Goal: Communication & Community: Answer question/provide support

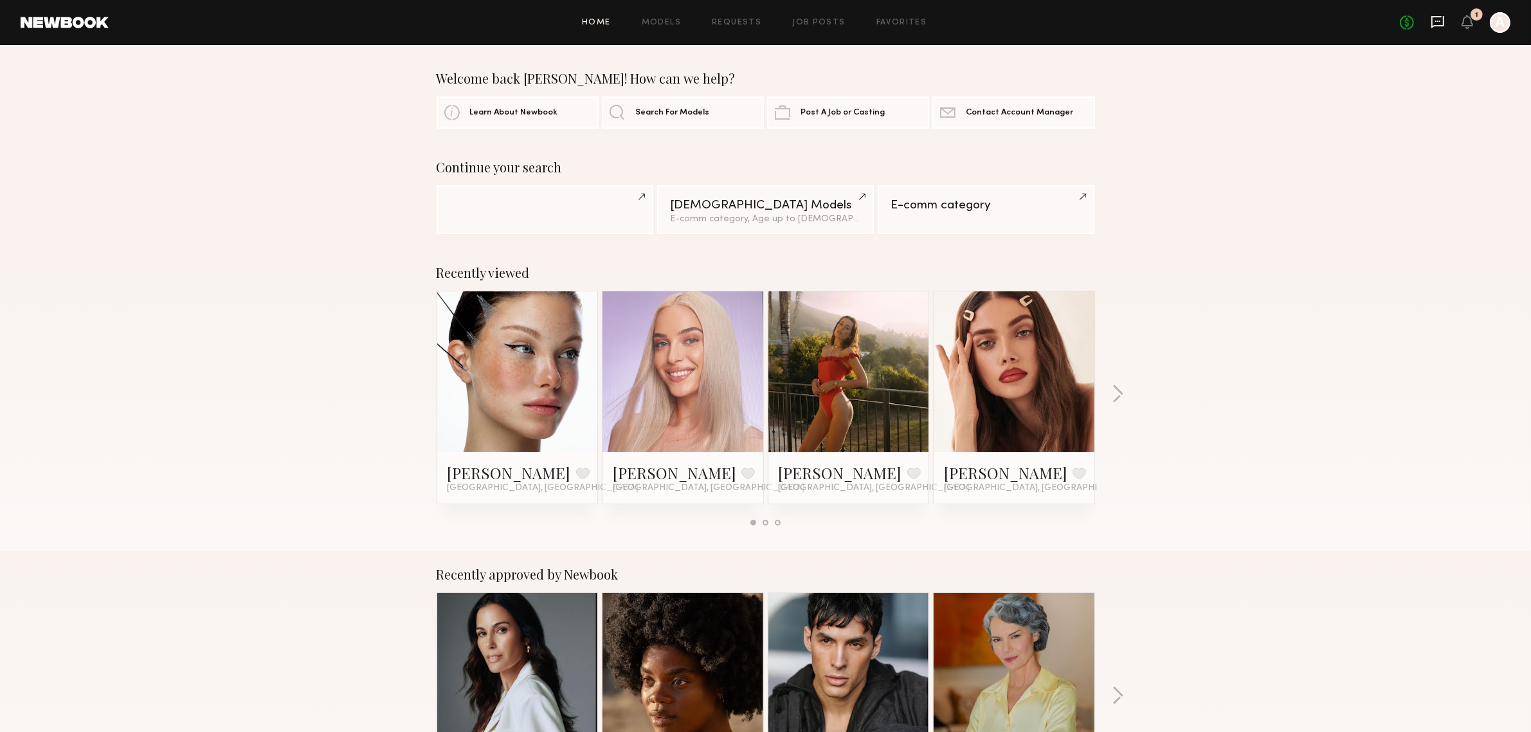
click at [1436, 23] on icon at bounding box center [1438, 22] width 14 height 14
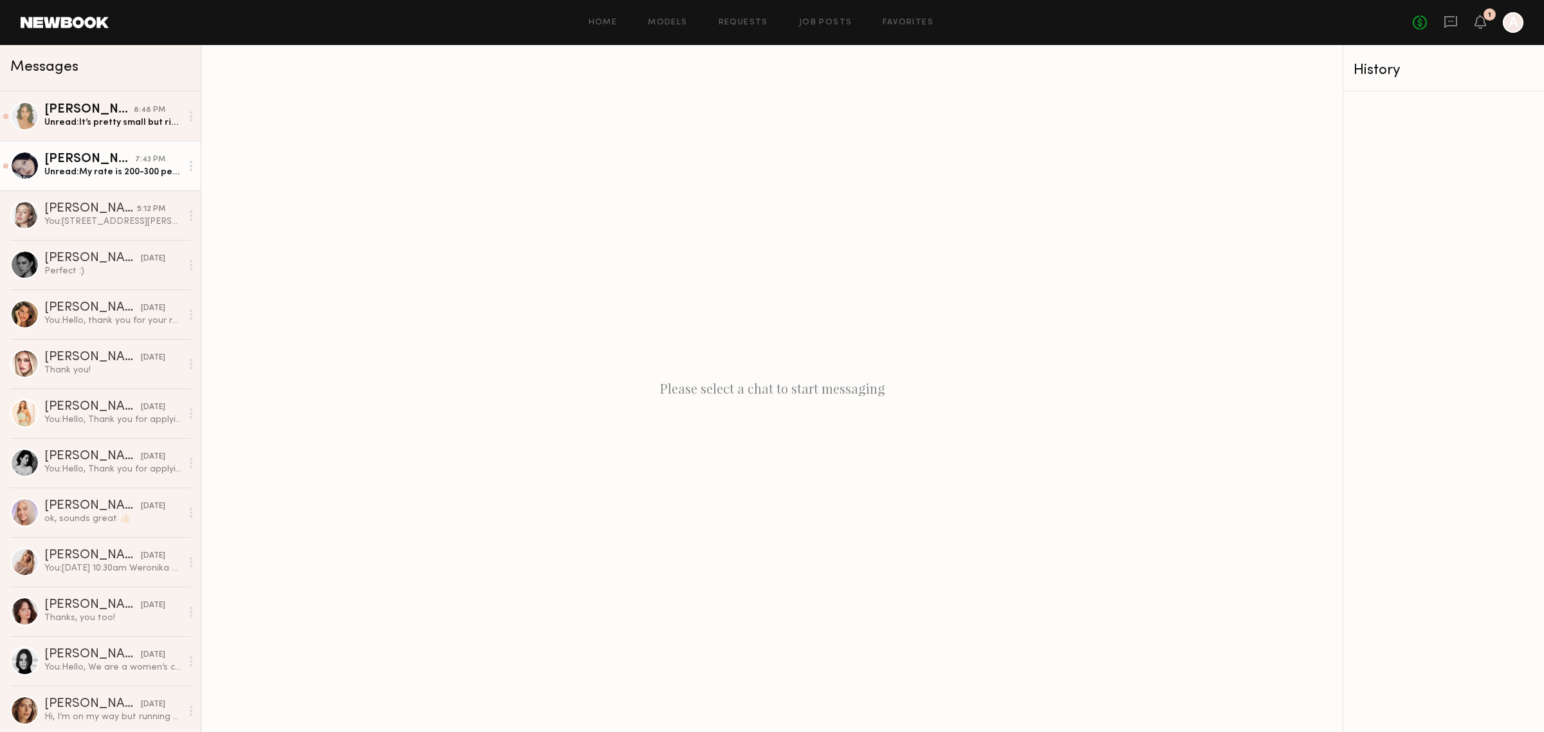
click at [120, 172] on div "Unread: My rate is 200-300 per hour cause I’ve worked with big brands in the pa…" at bounding box center [112, 172] width 137 height 12
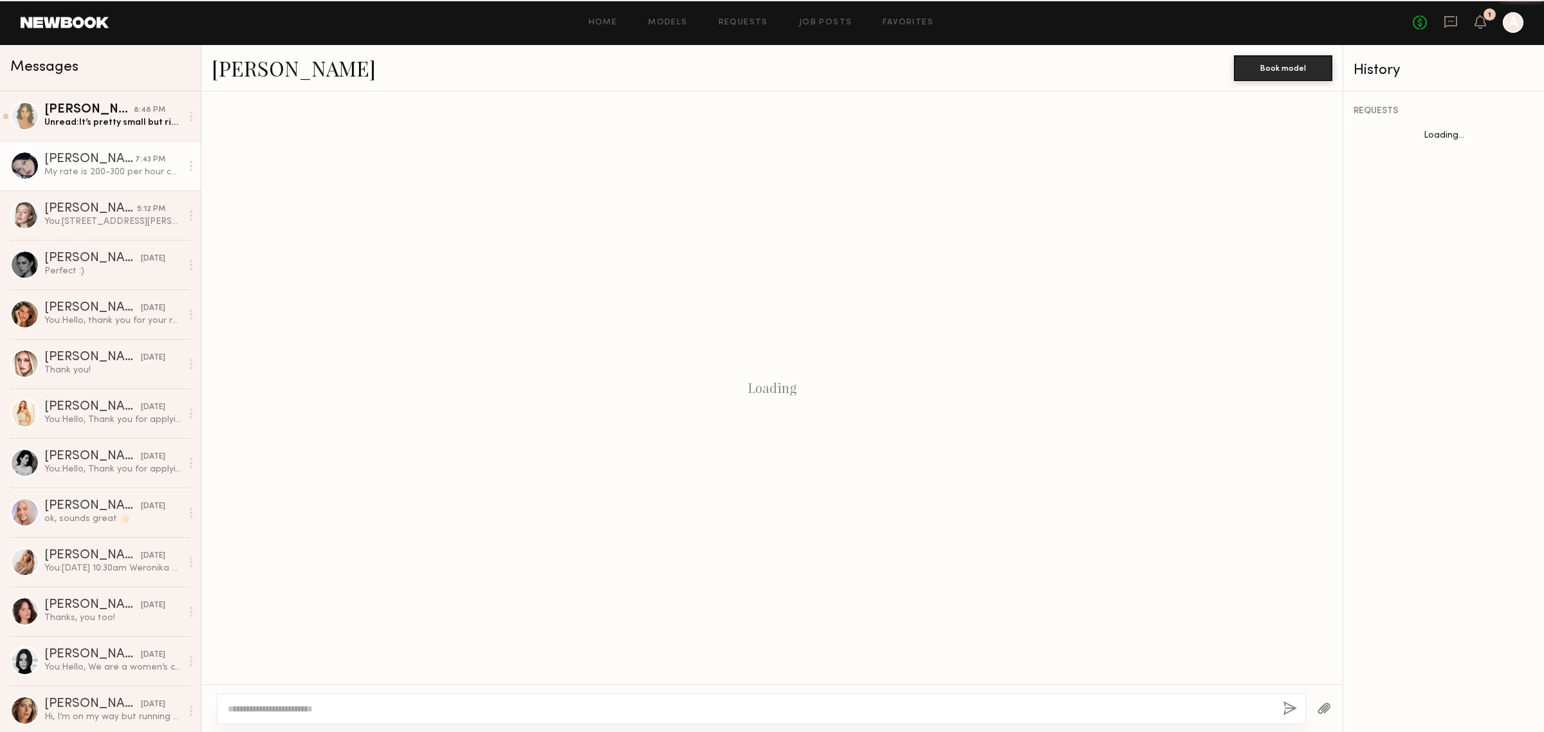
scroll to position [380, 0]
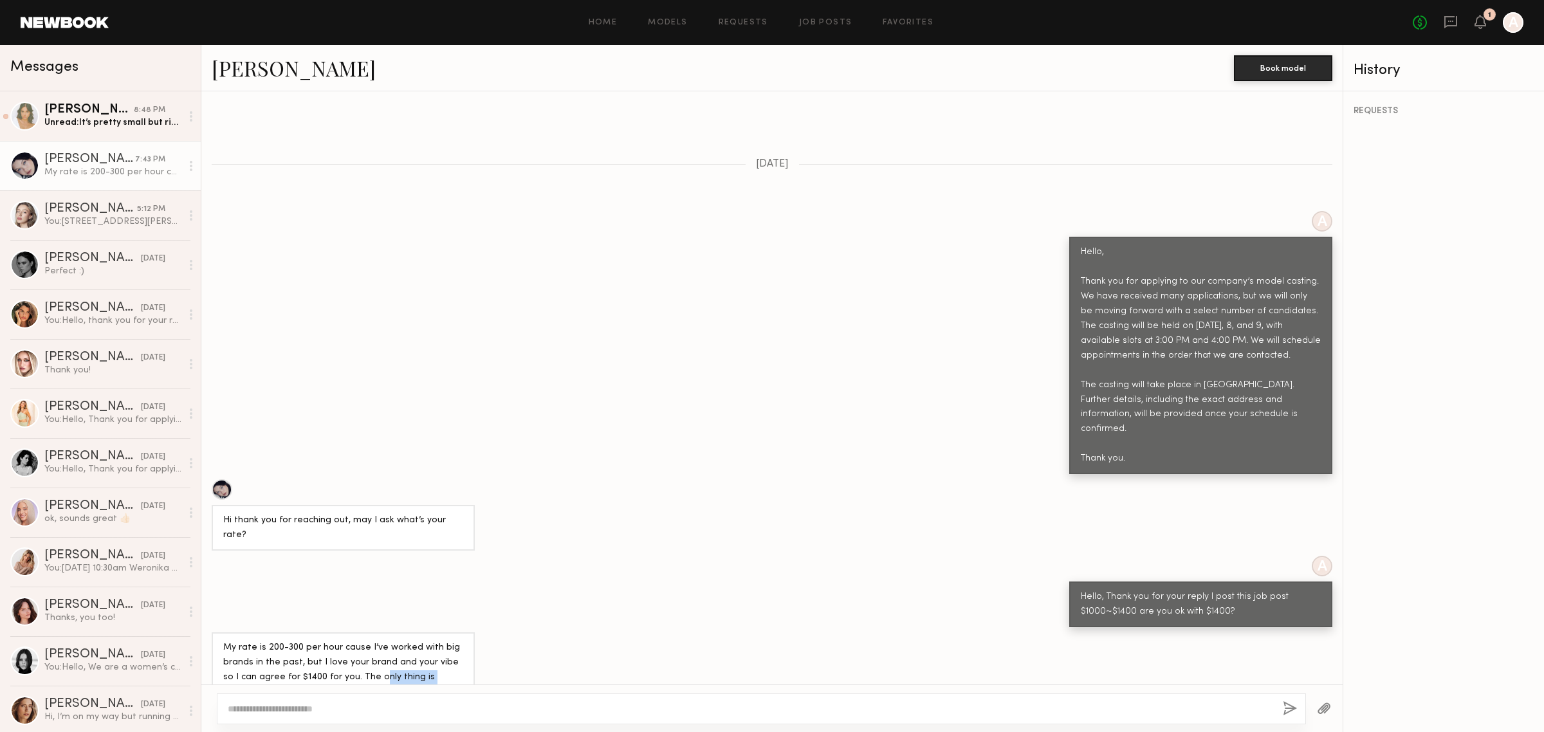
drag, startPoint x: 361, startPoint y: 612, endPoint x: 428, endPoint y: 612, distance: 66.9
click at [428, 641] on div "My rate is 200-300 per hour cause I’ve worked with big brands in the past, but …" at bounding box center [343, 685] width 240 height 89
click at [436, 641] on div "My rate is 200-300 per hour cause I’ve worked with big brands in the past, but …" at bounding box center [343, 685] width 240 height 89
drag, startPoint x: 443, startPoint y: 616, endPoint x: 453, endPoint y: 619, distance: 11.6
click at [453, 641] on div "My rate is 200-300 per hour cause I’ve worked with big brands in the past, but …" at bounding box center [343, 685] width 240 height 89
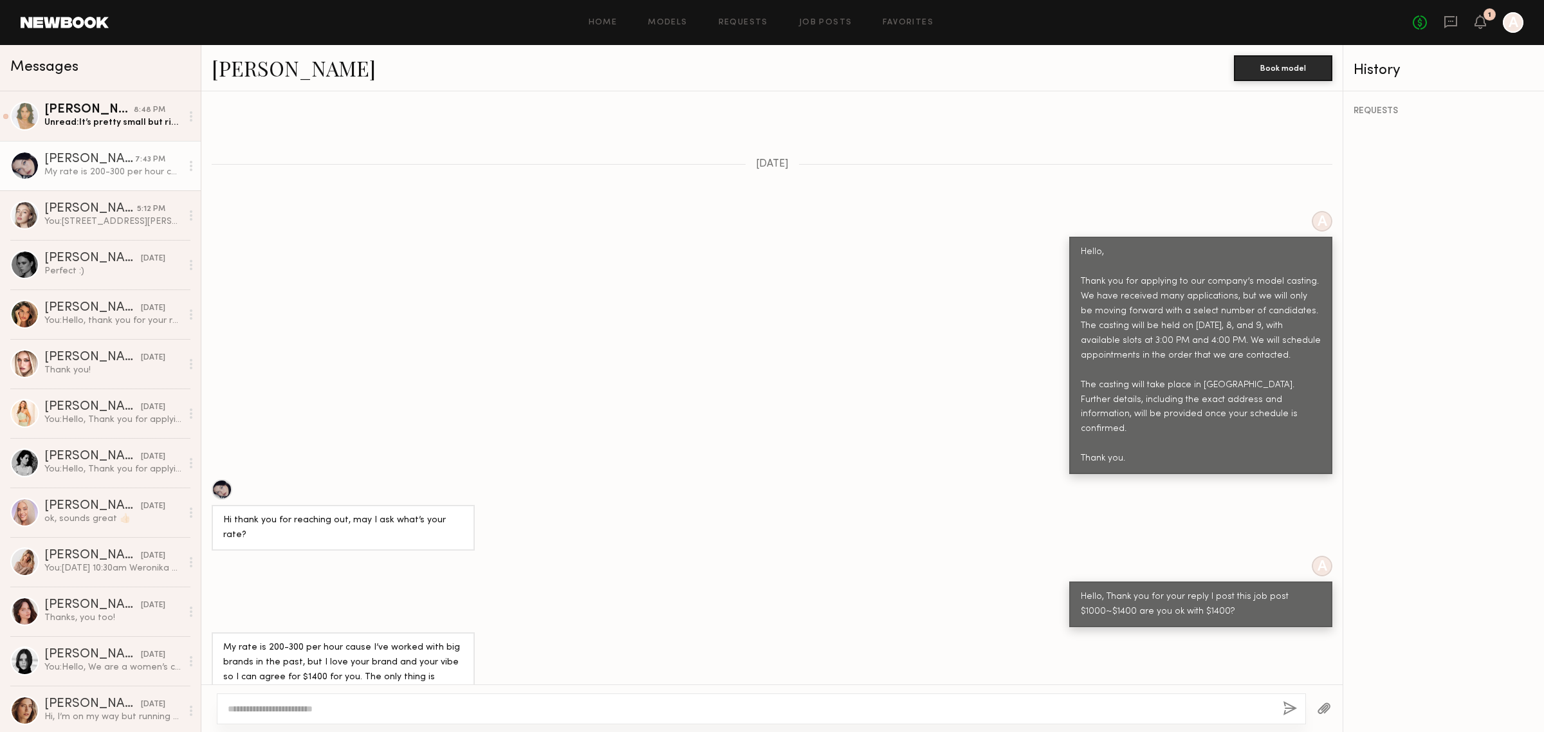
click at [287, 641] on div "My rate is 200-300 per hour cause I’ve worked with big brands in the past, but …" at bounding box center [343, 685] width 240 height 89
click at [384, 647] on div "My rate is 200-300 per hour cause I’ve worked with big brands in the past, but …" at bounding box center [343, 685] width 240 height 89
click at [677, 707] on textarea at bounding box center [750, 708] width 1045 height 13
click at [225, 479] on div at bounding box center [222, 489] width 21 height 21
click at [760, 709] on textarea at bounding box center [750, 708] width 1045 height 13
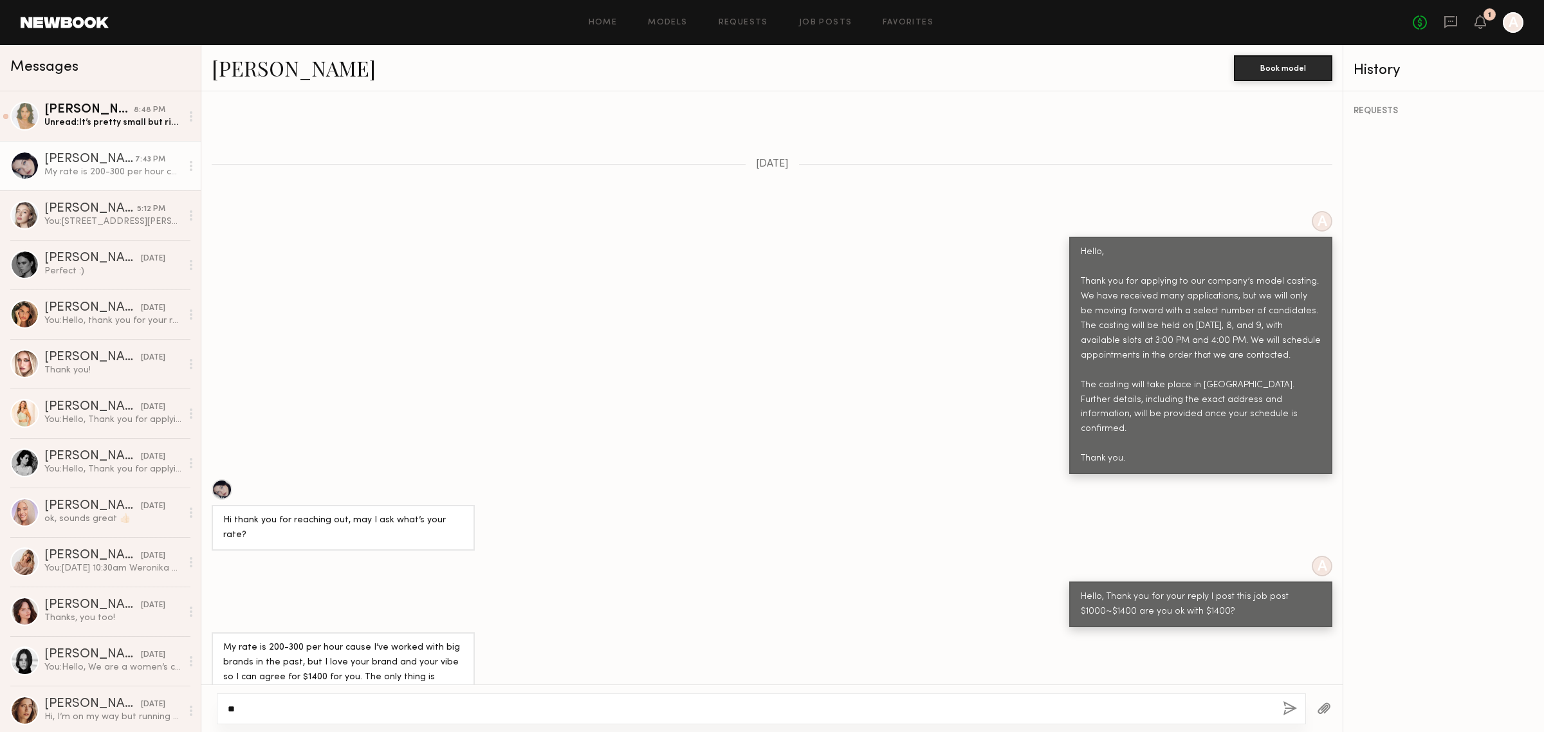
type textarea "*"
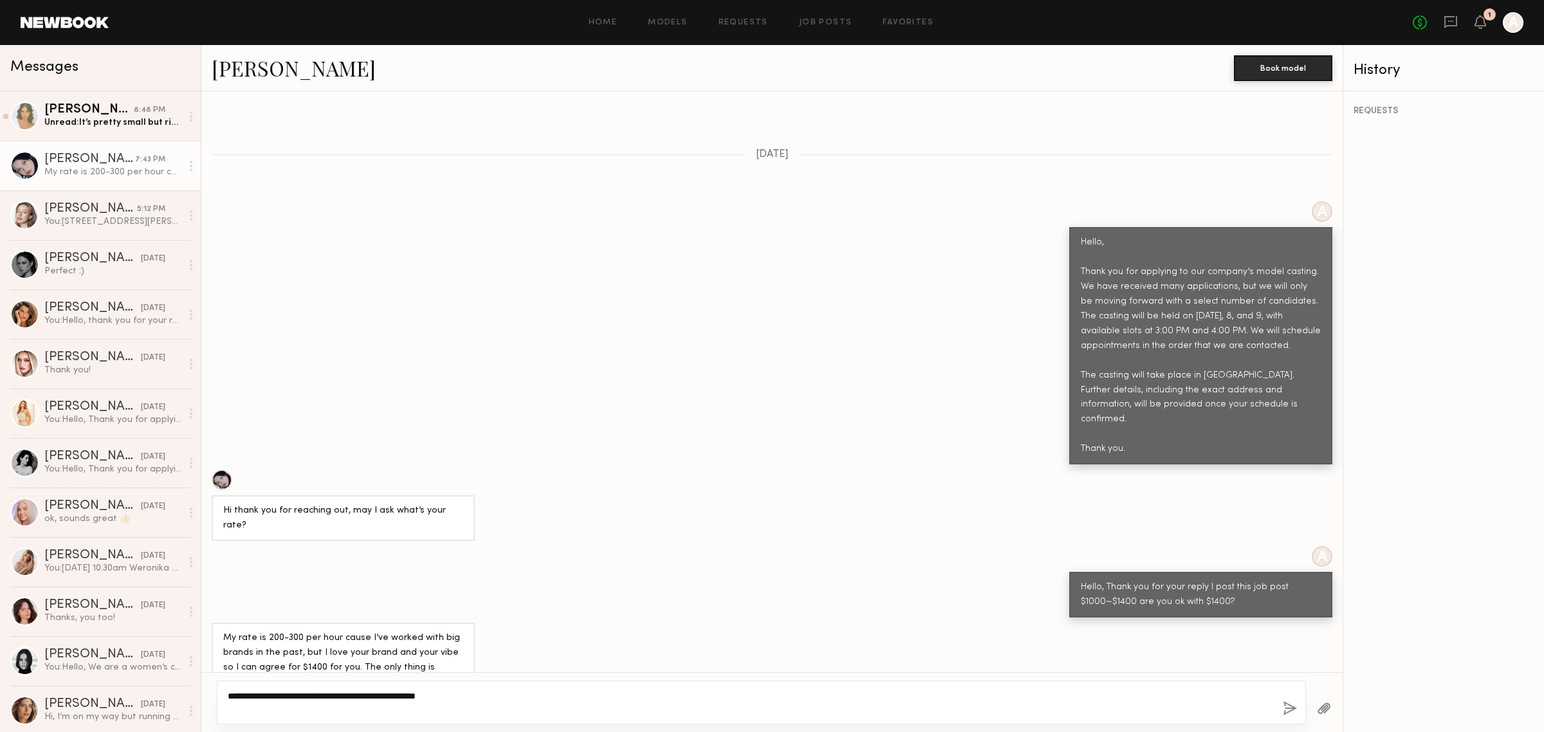
scroll to position [392, 0]
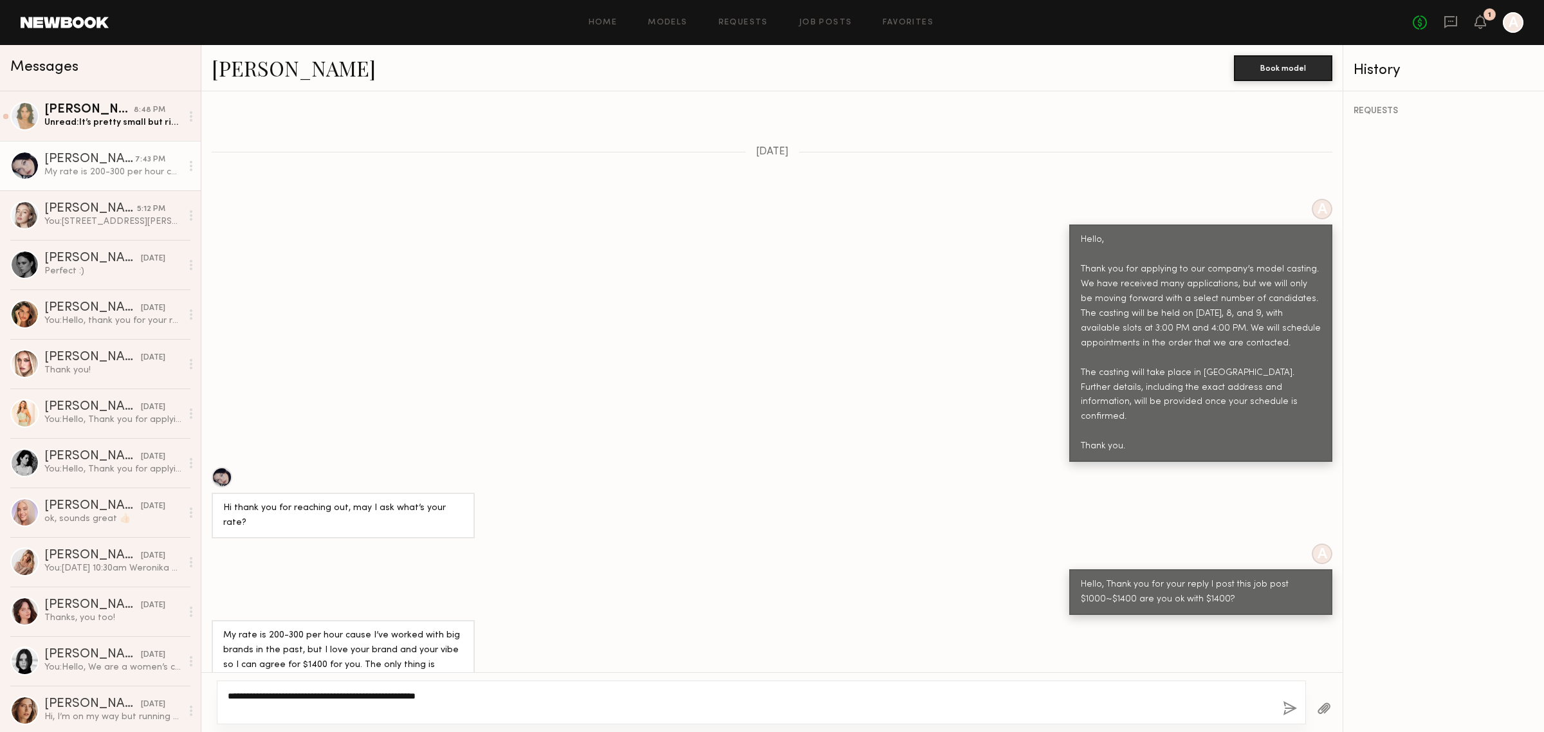
type textarea "**********"
click at [1281, 708] on div "**********" at bounding box center [761, 702] width 1089 height 44
click at [1288, 712] on button "button" at bounding box center [1289, 709] width 14 height 16
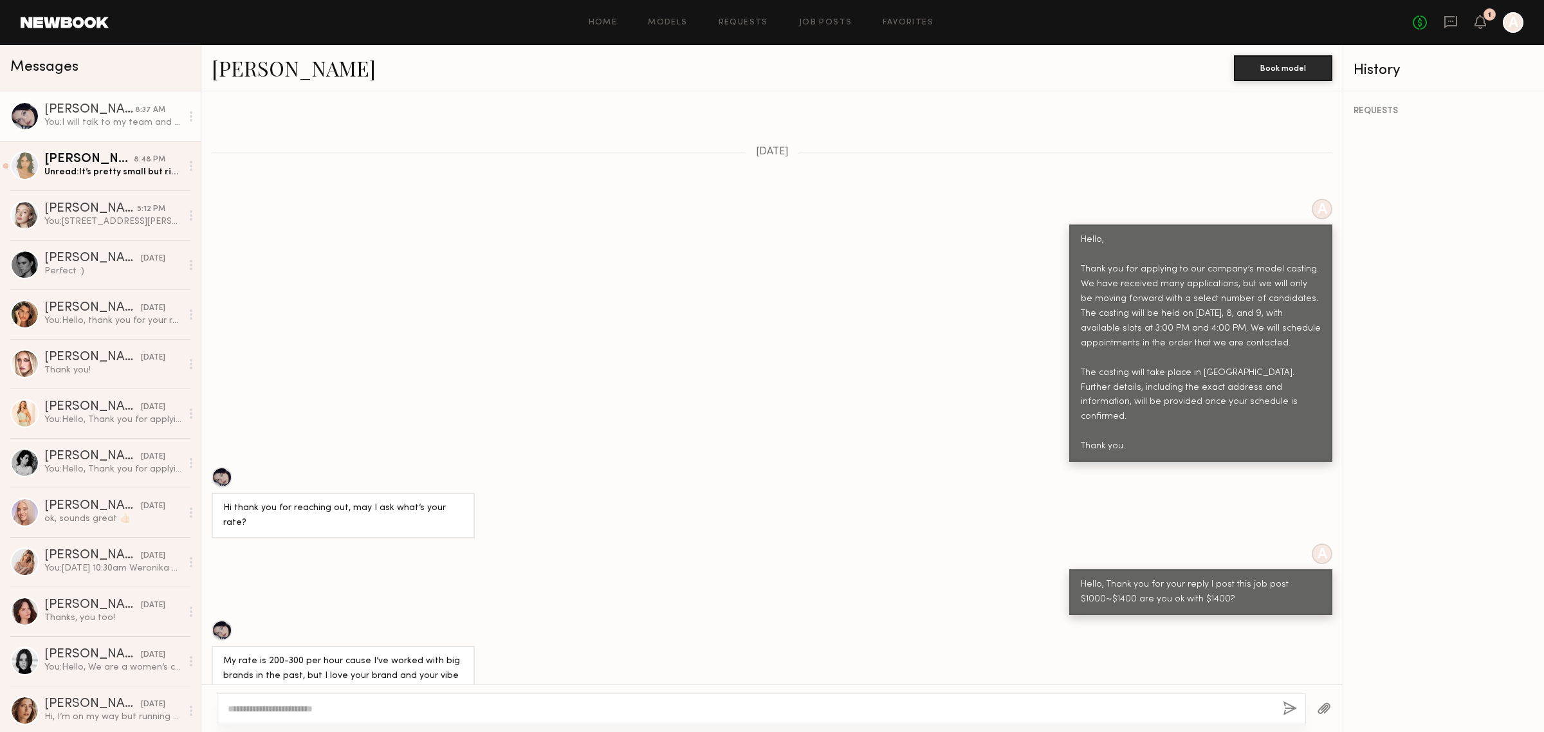
scroll to position [640, 0]
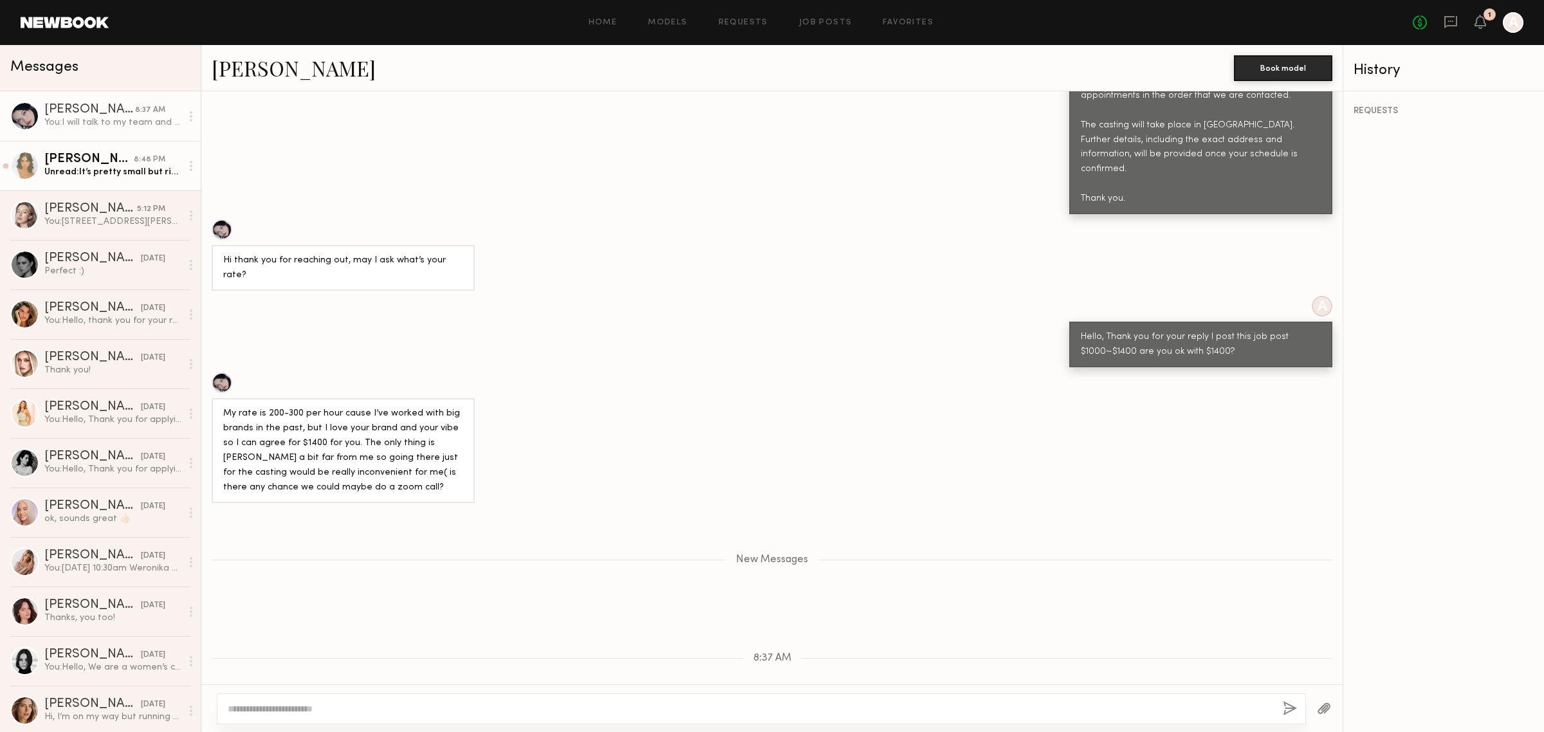
click at [95, 160] on div "Lily D." at bounding box center [88, 159] width 89 height 13
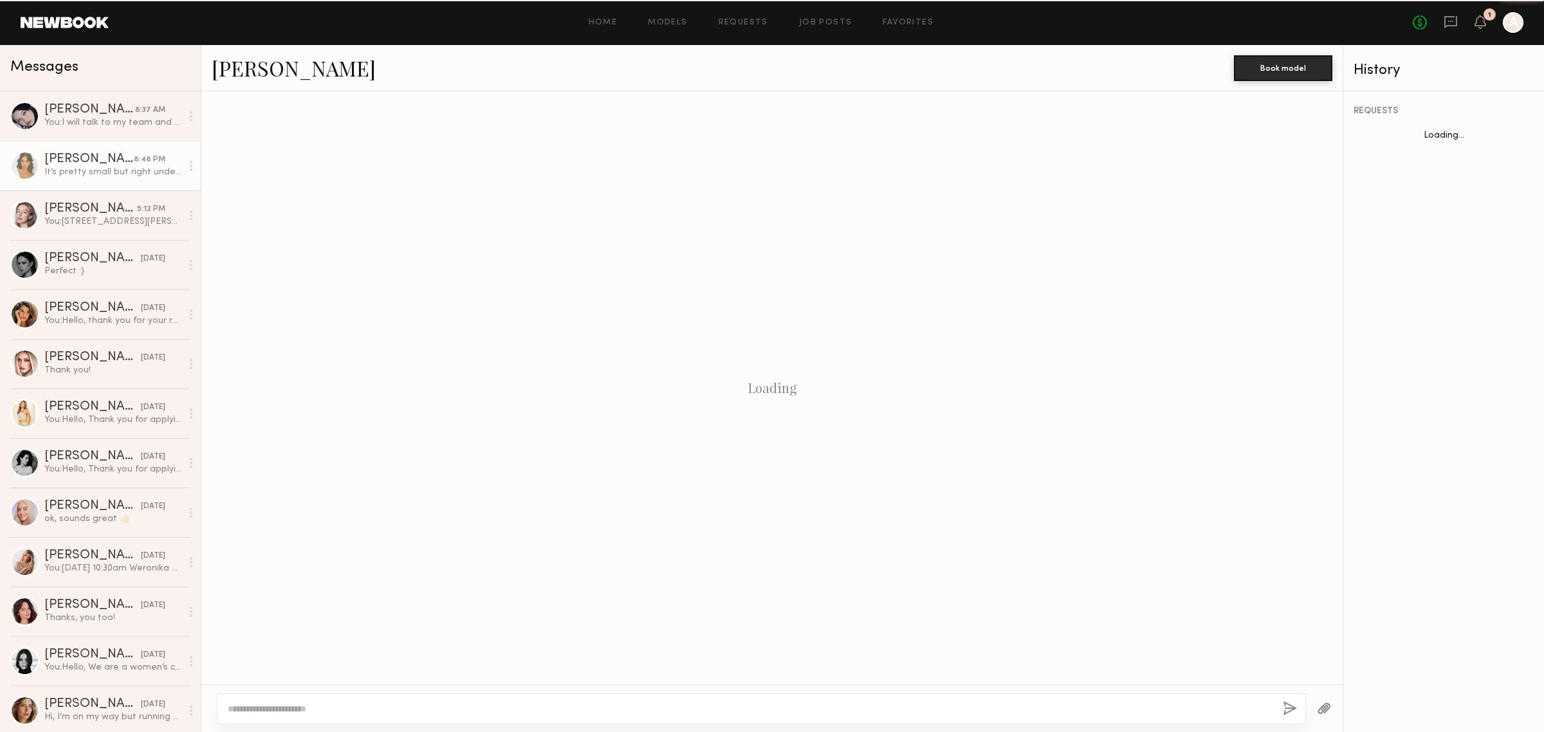
scroll to position [386, 0]
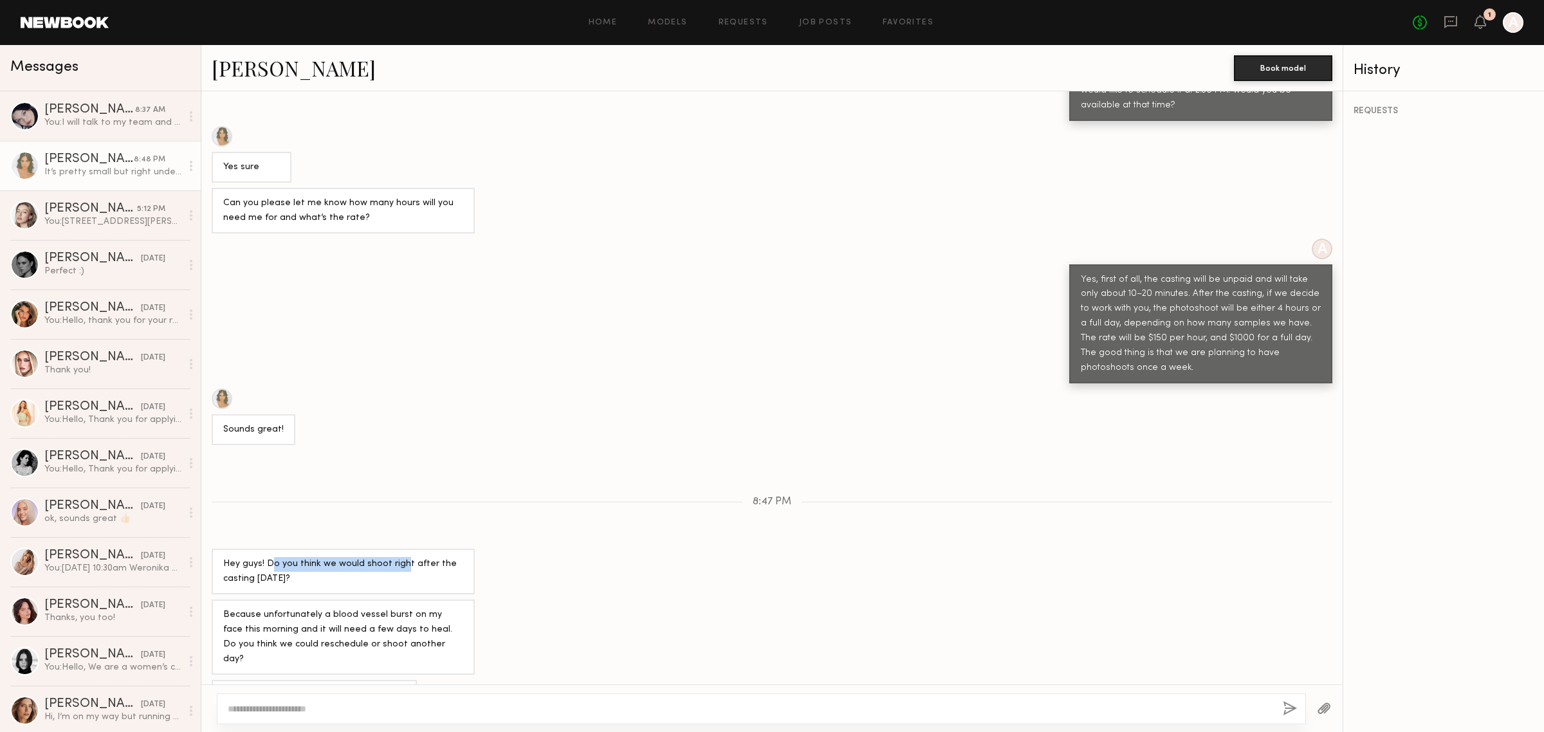
drag, startPoint x: 284, startPoint y: 545, endPoint x: 412, endPoint y: 544, distance: 127.4
click at [407, 557] on div "Hey guys! Do you think we would shoot right after the casting tomorrow?" at bounding box center [343, 572] width 240 height 30
click at [399, 561] on div "Hey guys! Do you think we would shoot right after the casting tomorrow?" at bounding box center [343, 572] width 240 height 30
drag, startPoint x: 342, startPoint y: 547, endPoint x: 464, endPoint y: 547, distance: 122.8
click at [464, 549] on div "Hey guys! Do you think we would shoot right after the casting tomorrow?" at bounding box center [343, 572] width 263 height 46
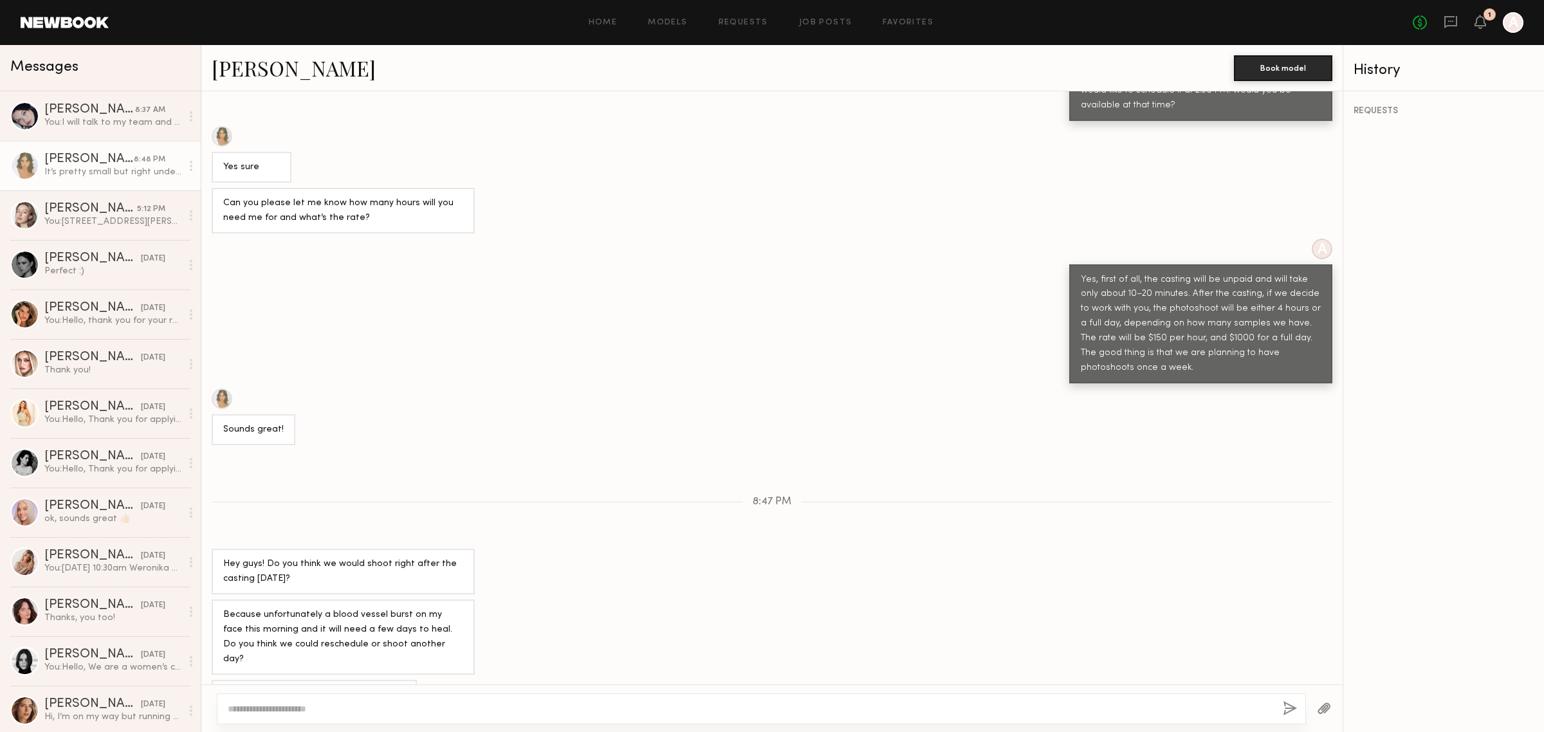
click at [433, 566] on div "Hey guys! Do you think we would shoot right after the casting tomorrow?" at bounding box center [343, 572] width 240 height 30
drag, startPoint x: 248, startPoint y: 560, endPoint x: 377, endPoint y: 557, distance: 129.3
click at [354, 557] on div "Hey guys! Do you think we would shoot right after the casting tomorrow?" at bounding box center [343, 572] width 240 height 30
click at [387, 557] on div "Hey guys! Do you think we would shoot right after the casting tomorrow?" at bounding box center [343, 572] width 240 height 30
drag, startPoint x: 254, startPoint y: 593, endPoint x: 365, endPoint y: 595, distance: 111.3
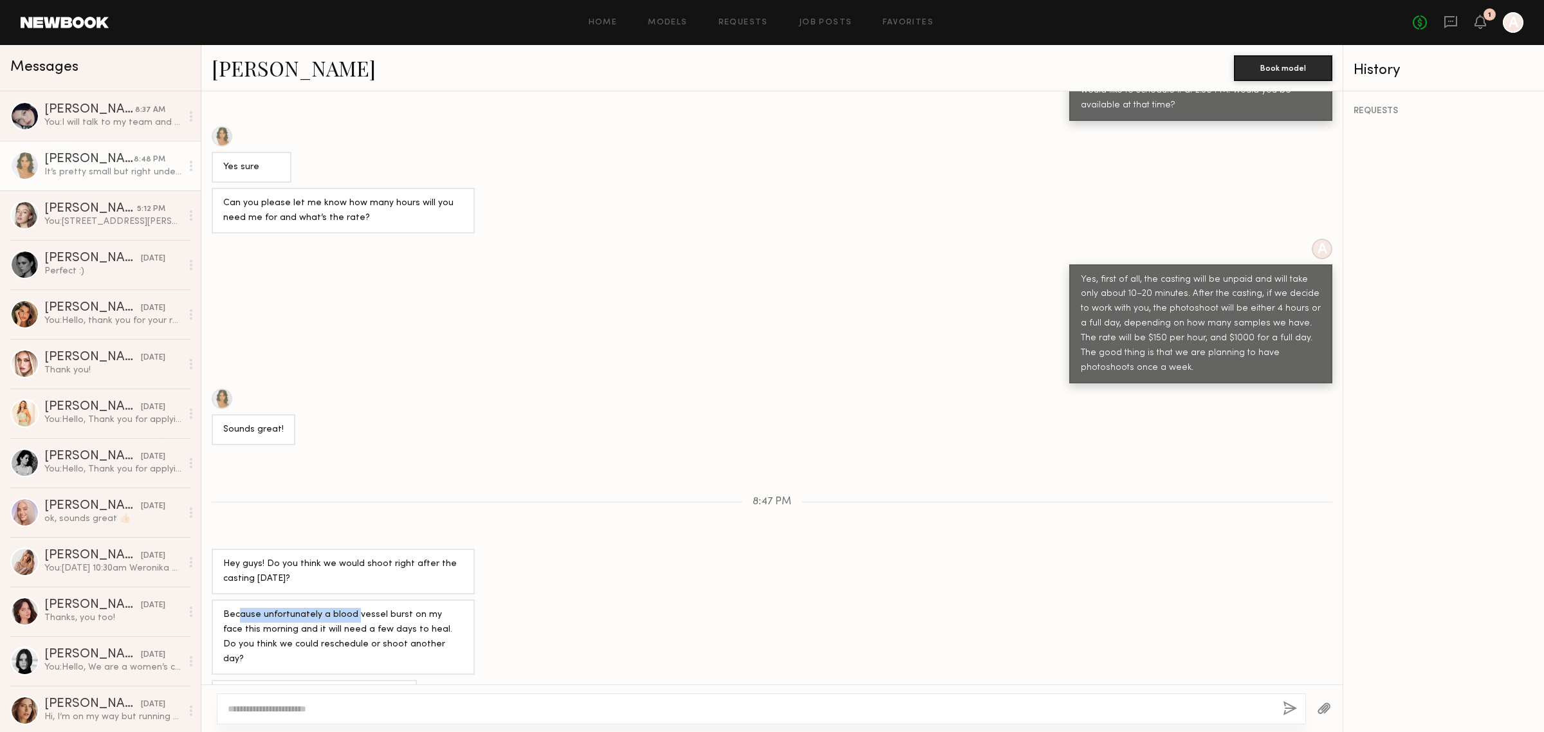
click at [354, 608] on div "Because unfortunately a blood vessel burst on my face this morning and it will …" at bounding box center [343, 637] width 240 height 59
click at [373, 608] on div "Because unfortunately a blood vessel burst on my face this morning and it will …" at bounding box center [343, 637] width 240 height 59
drag, startPoint x: 349, startPoint y: 595, endPoint x: 383, endPoint y: 595, distance: 34.7
click at [378, 608] on div "Because unfortunately a blood vessel burst on my face this morning and it will …" at bounding box center [343, 637] width 240 height 59
click at [406, 608] on div "Because unfortunately a blood vessel burst on my face this morning and it will …" at bounding box center [343, 637] width 240 height 59
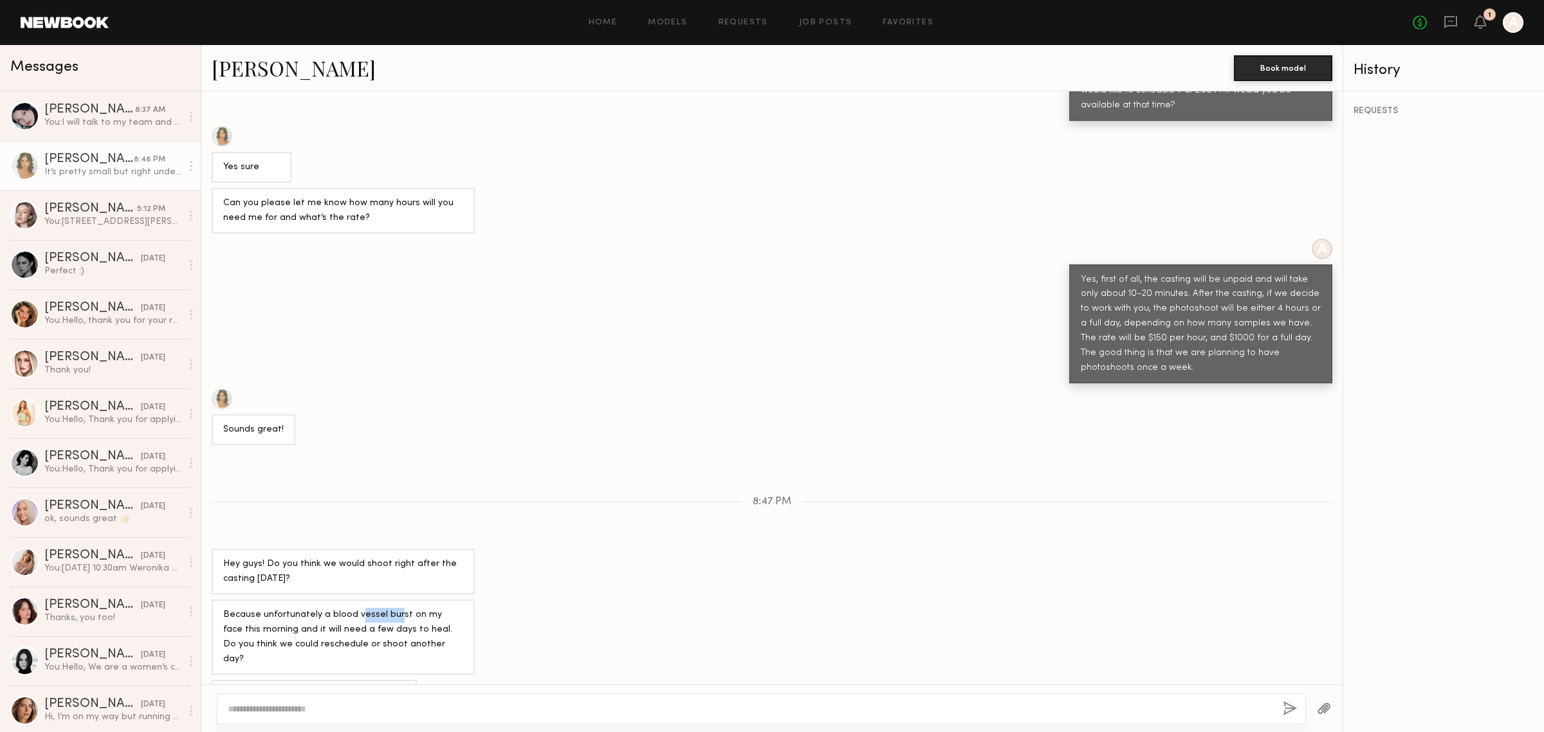
drag, startPoint x: 356, startPoint y: 596, endPoint x: 391, endPoint y: 596, distance: 35.4
click at [391, 608] on div "Because unfortunately a blood vessel burst on my face this morning and it will …" at bounding box center [343, 637] width 240 height 59
click at [425, 608] on div "Because unfortunately a blood vessel burst on my face this morning and it will …" at bounding box center [343, 637] width 240 height 59
drag, startPoint x: 253, startPoint y: 626, endPoint x: 394, endPoint y: 625, distance: 140.9
click at [372, 625] on div "Because unfortunately a blood vessel burst on my face this morning and it will …" at bounding box center [343, 637] width 240 height 59
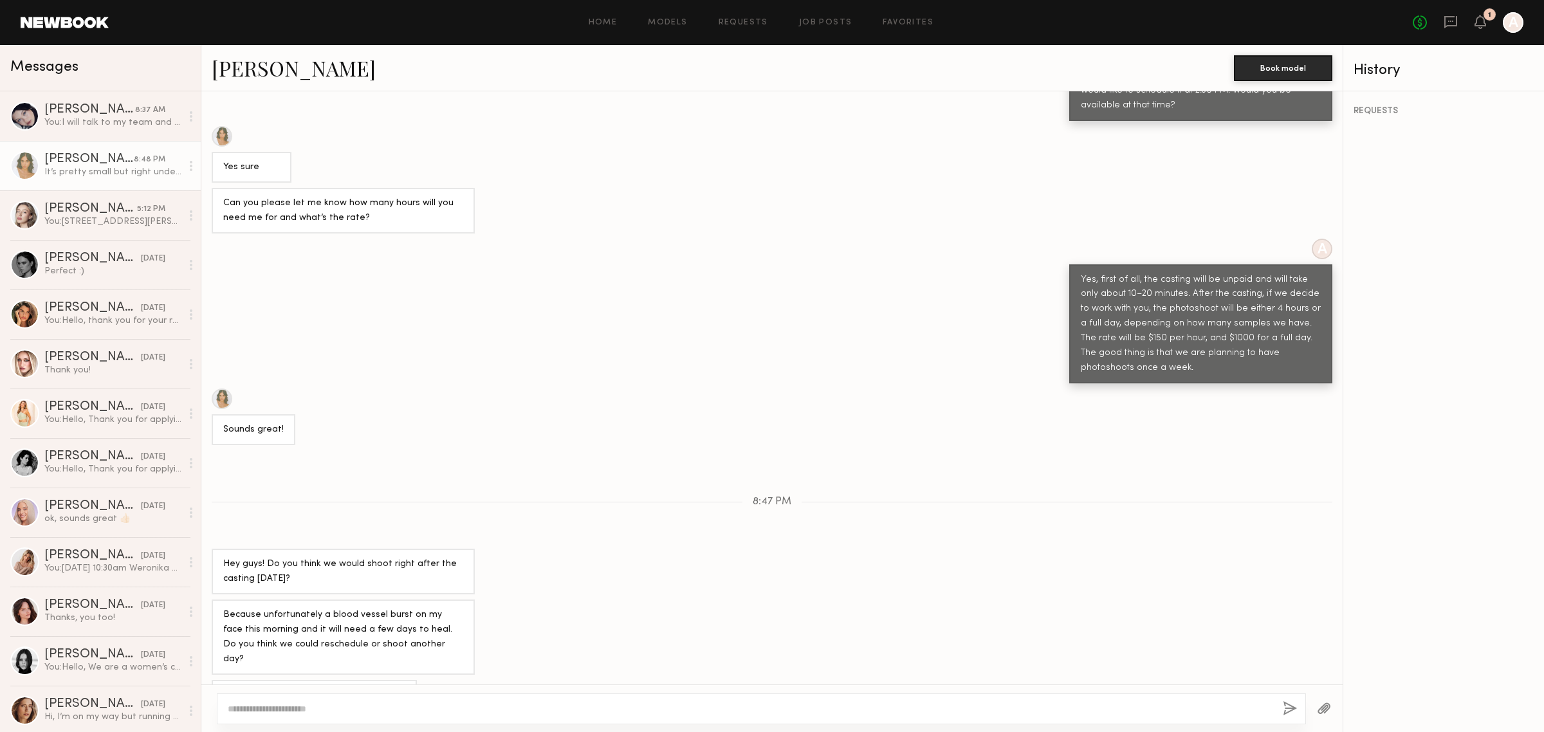
click at [418, 625] on div "Because unfortunately a blood vessel burst on my face this morning and it will …" at bounding box center [343, 637] width 240 height 59
drag, startPoint x: 333, startPoint y: 622, endPoint x: 418, endPoint y: 622, distance: 84.9
click at [418, 622] on div "Because unfortunately a blood vessel burst on my face this morning and it will …" at bounding box center [343, 637] width 240 height 59
drag, startPoint x: 224, startPoint y: 661, endPoint x: 322, endPoint y: 659, distance: 98.4
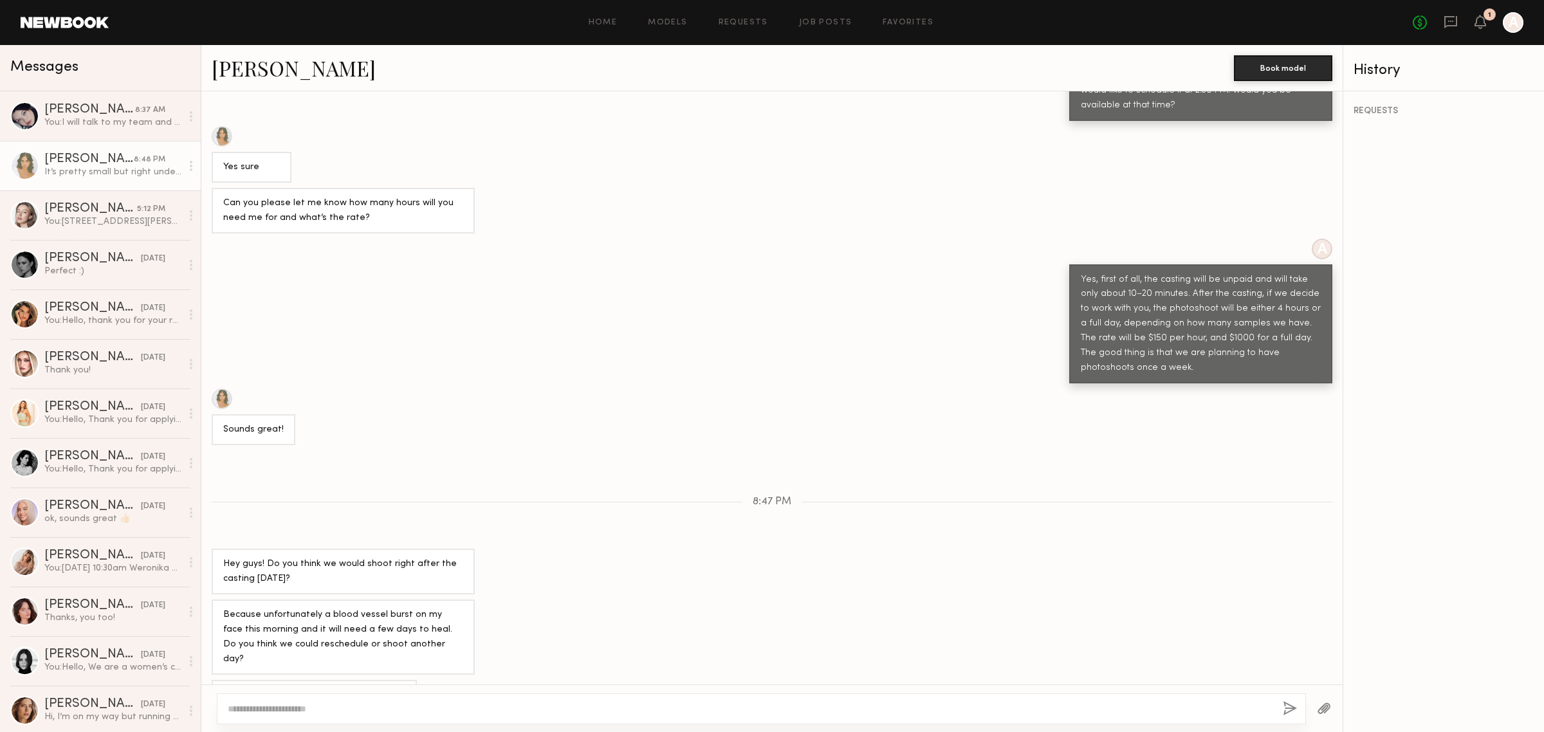
click at [322, 688] on div "It’s pretty small but right under my eye 😣" at bounding box center [314, 695] width 182 height 15
click at [329, 688] on div "It’s pretty small but right under my eye 😣" at bounding box center [314, 695] width 182 height 15
drag, startPoint x: 283, startPoint y: 658, endPoint x: 339, endPoint y: 657, distance: 56.0
click at [339, 688] on div "It’s pretty small but right under my eye 😣" at bounding box center [314, 695] width 182 height 15
drag, startPoint x: 348, startPoint y: 657, endPoint x: 376, endPoint y: 657, distance: 28.3
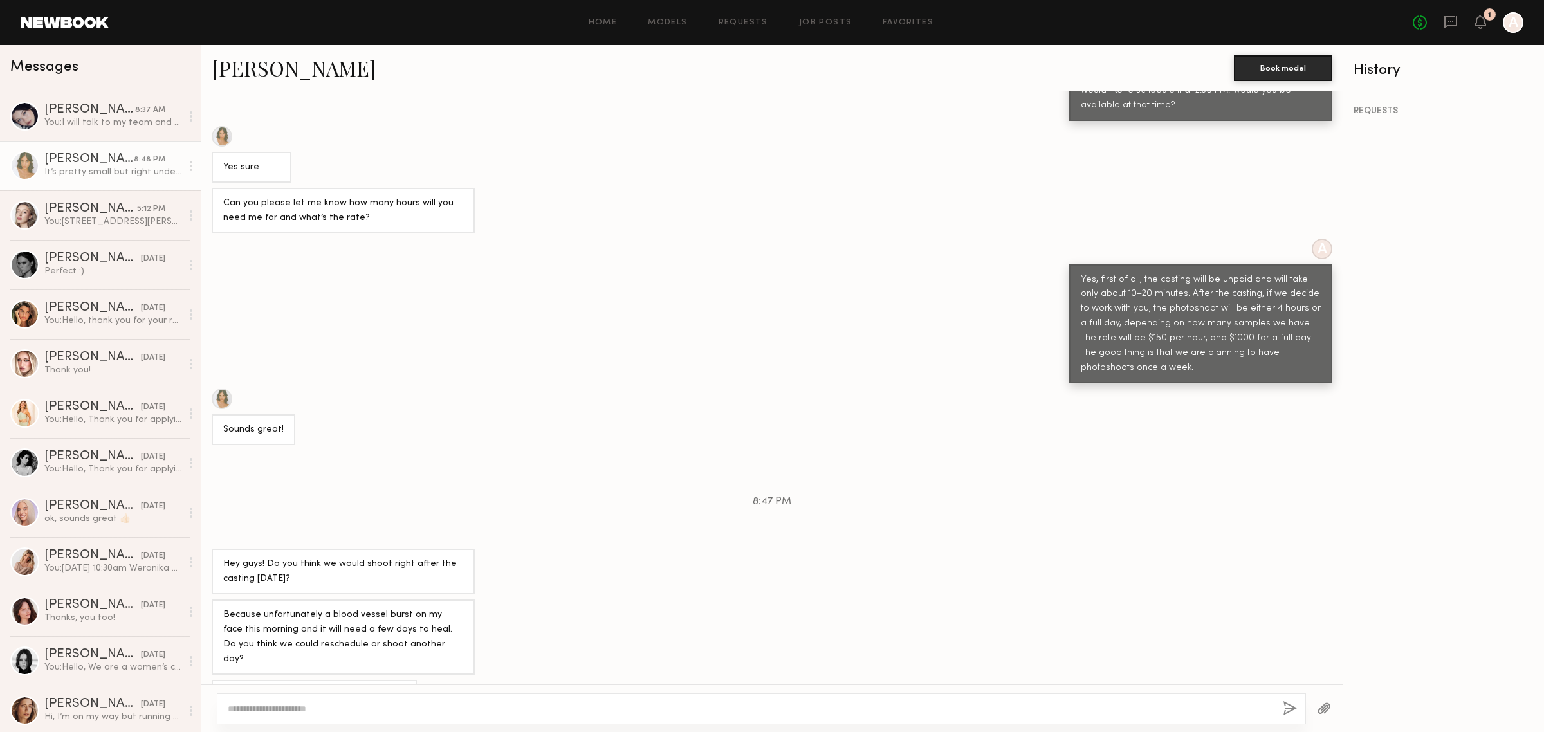
click at [351, 688] on div "It’s pretty small but right under my eye 😣" at bounding box center [314, 695] width 182 height 15
click at [358, 688] on div "It’s pretty small but right under my eye 😣" at bounding box center [314, 695] width 182 height 15
drag, startPoint x: 220, startPoint y: 593, endPoint x: 435, endPoint y: 625, distance: 217.2
click at [435, 625] on div "Because unfortunately a blood vessel burst on my face this morning and it will …" at bounding box center [343, 636] width 263 height 75
copy div "Because unfortunately a blood vessel burst on my face this morning and it will …"
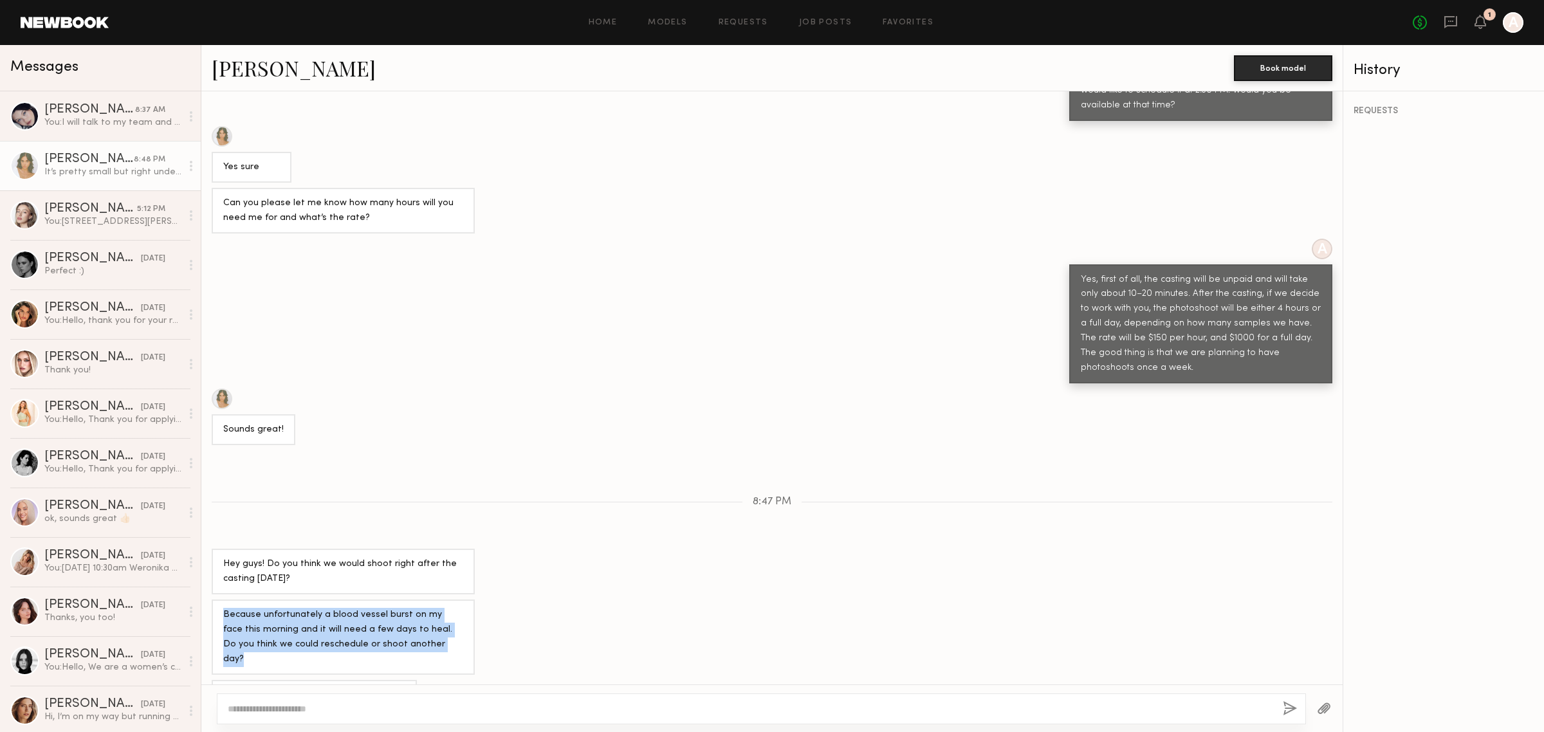
click at [529, 605] on div "Because unfortunately a blood vessel burst on my face this morning and it will …" at bounding box center [771, 636] width 1141 height 75
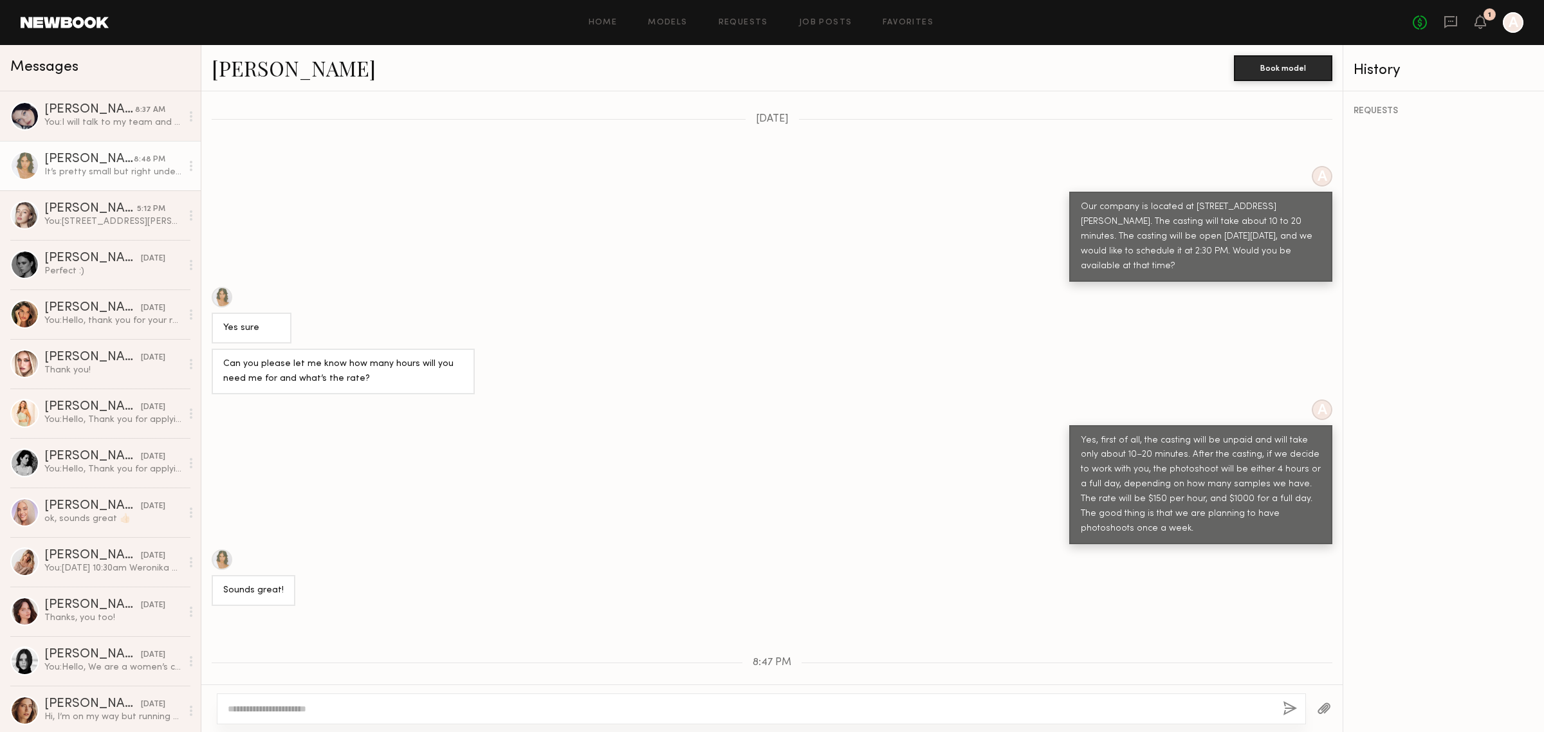
scroll to position [171, 0]
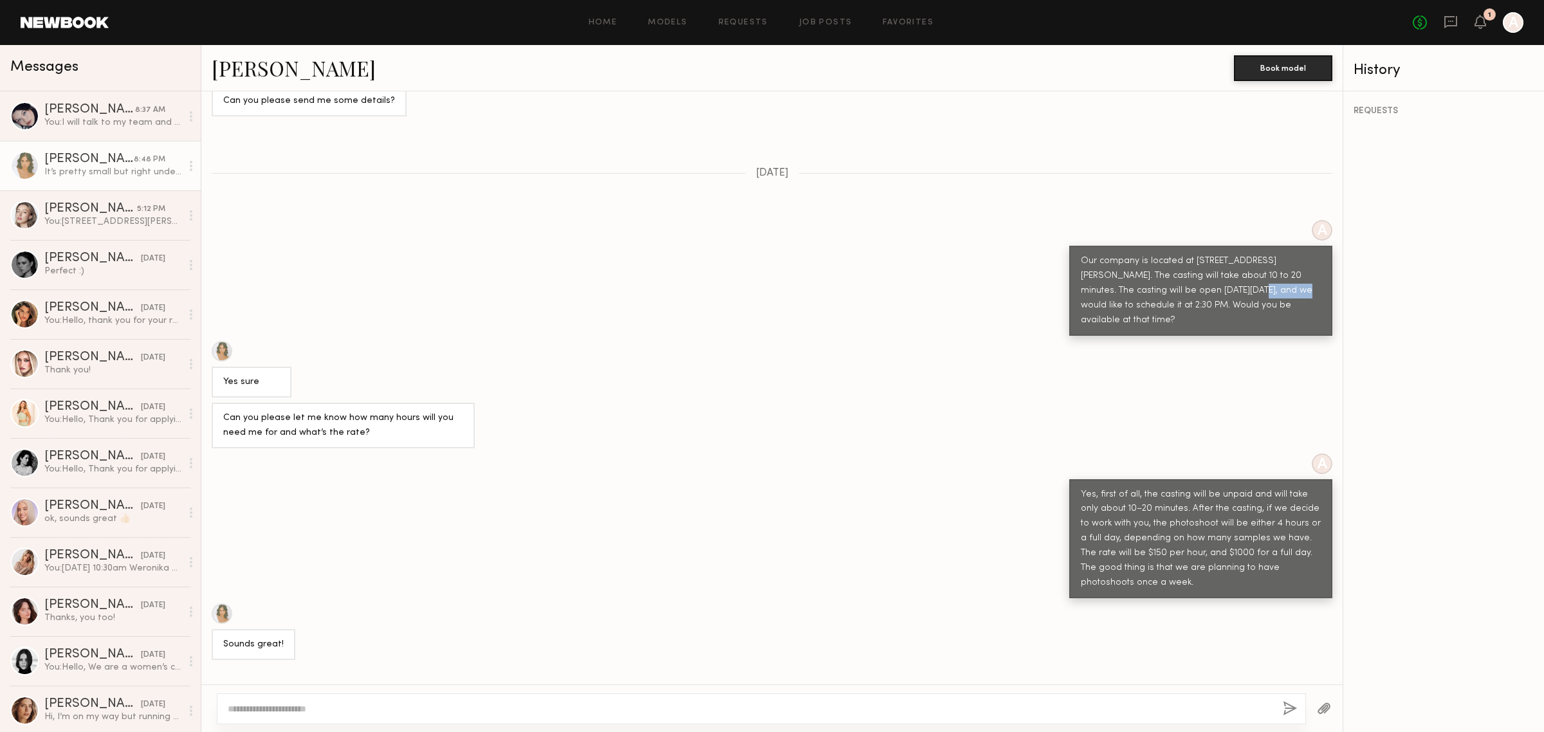
drag, startPoint x: 1145, startPoint y: 290, endPoint x: 1191, endPoint y: 295, distance: 45.9
click at [1191, 295] on div "Our company is located at 1900 E 25th St, Vernon, CA. The casting will take abo…" at bounding box center [1201, 291] width 240 height 74
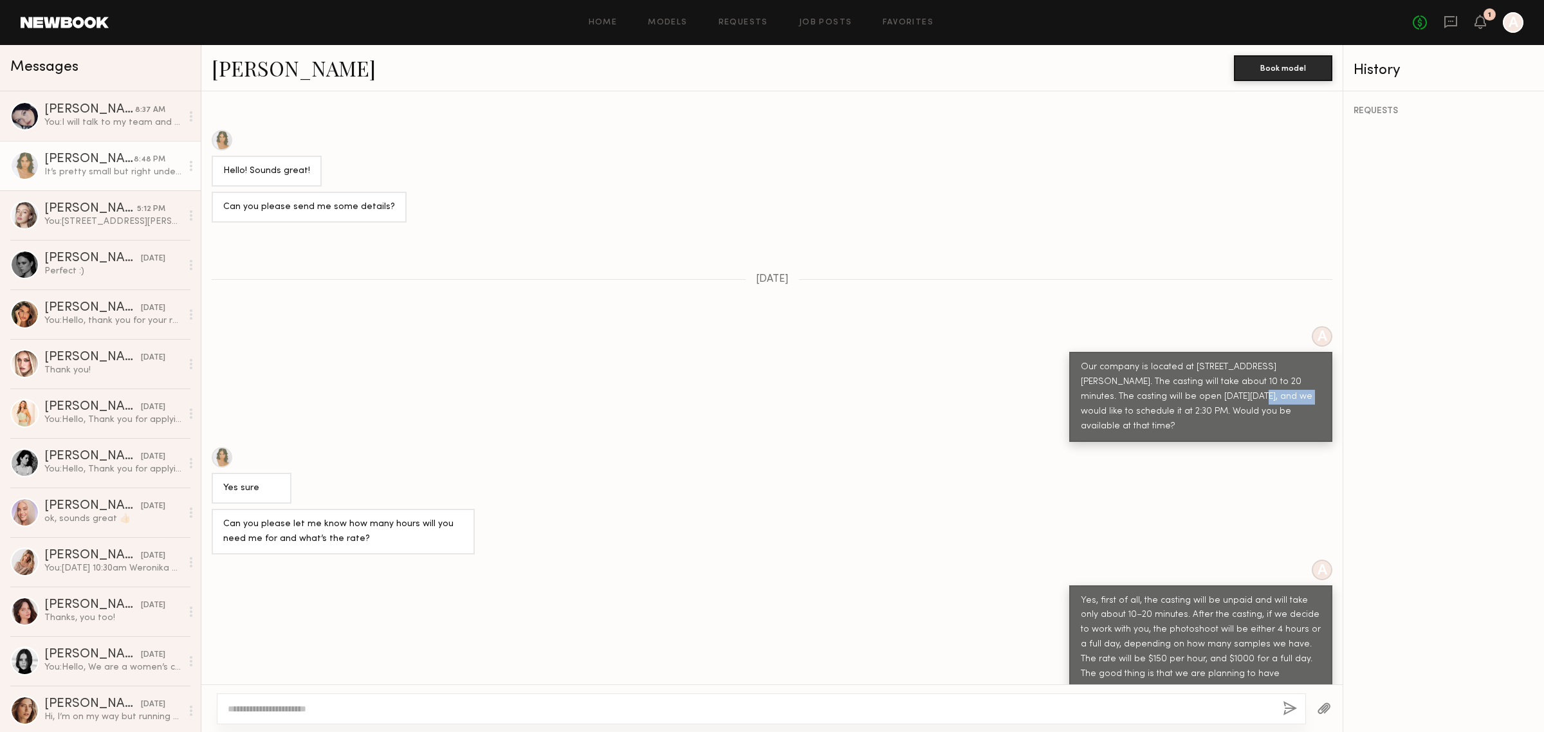
scroll to position [64, 0]
drag, startPoint x: 1117, startPoint y: 415, endPoint x: 1152, endPoint y: 414, distance: 34.8
click at [1152, 414] on div "Our company is located at 1900 E 25th St, Vernon, CA. The casting will take abo…" at bounding box center [1201, 398] width 240 height 74
click at [1140, 444] on div "Loading Hello! Sounds great! Can you please send me some details? 09/30/2025 A …" at bounding box center [771, 387] width 1141 height 593
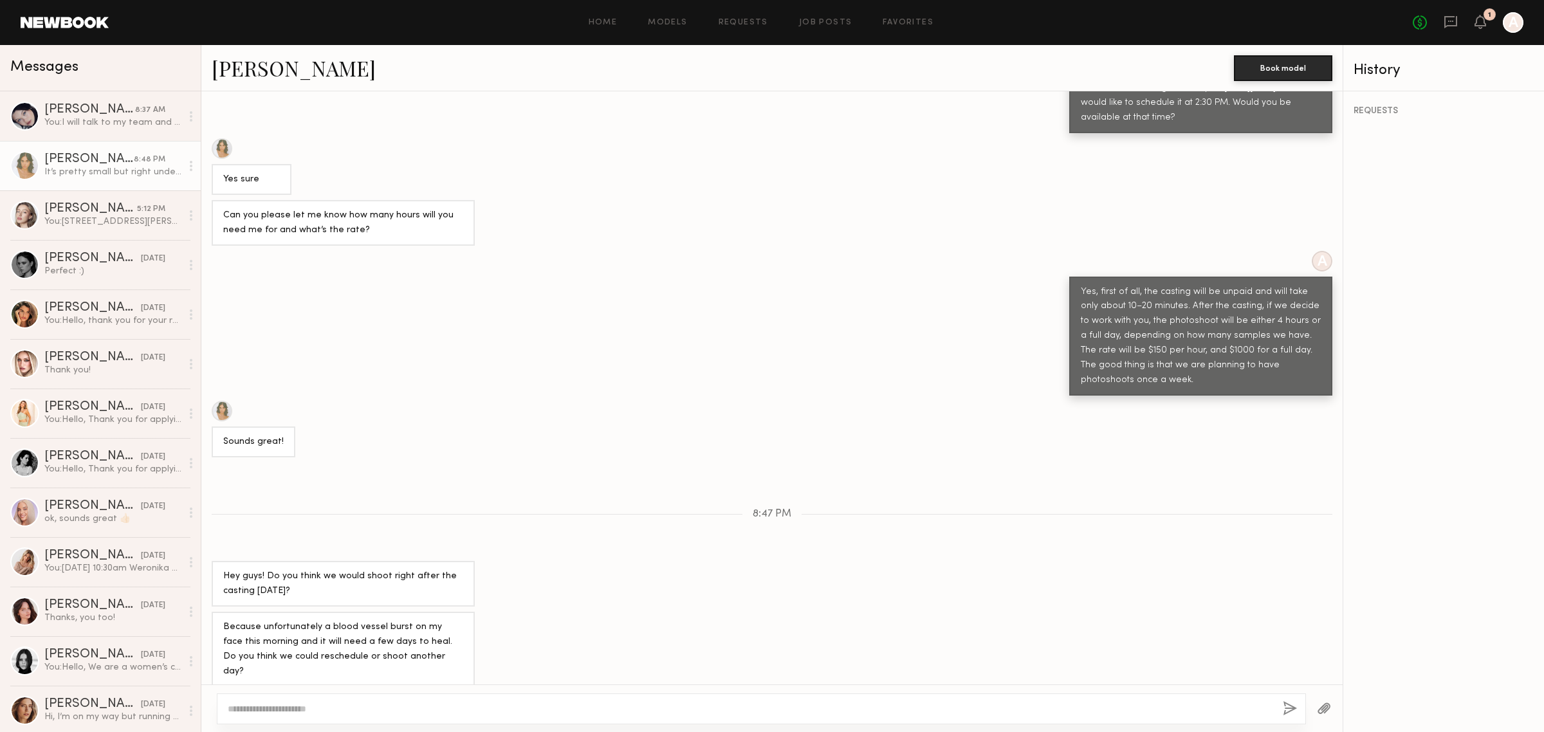
scroll to position [386, 0]
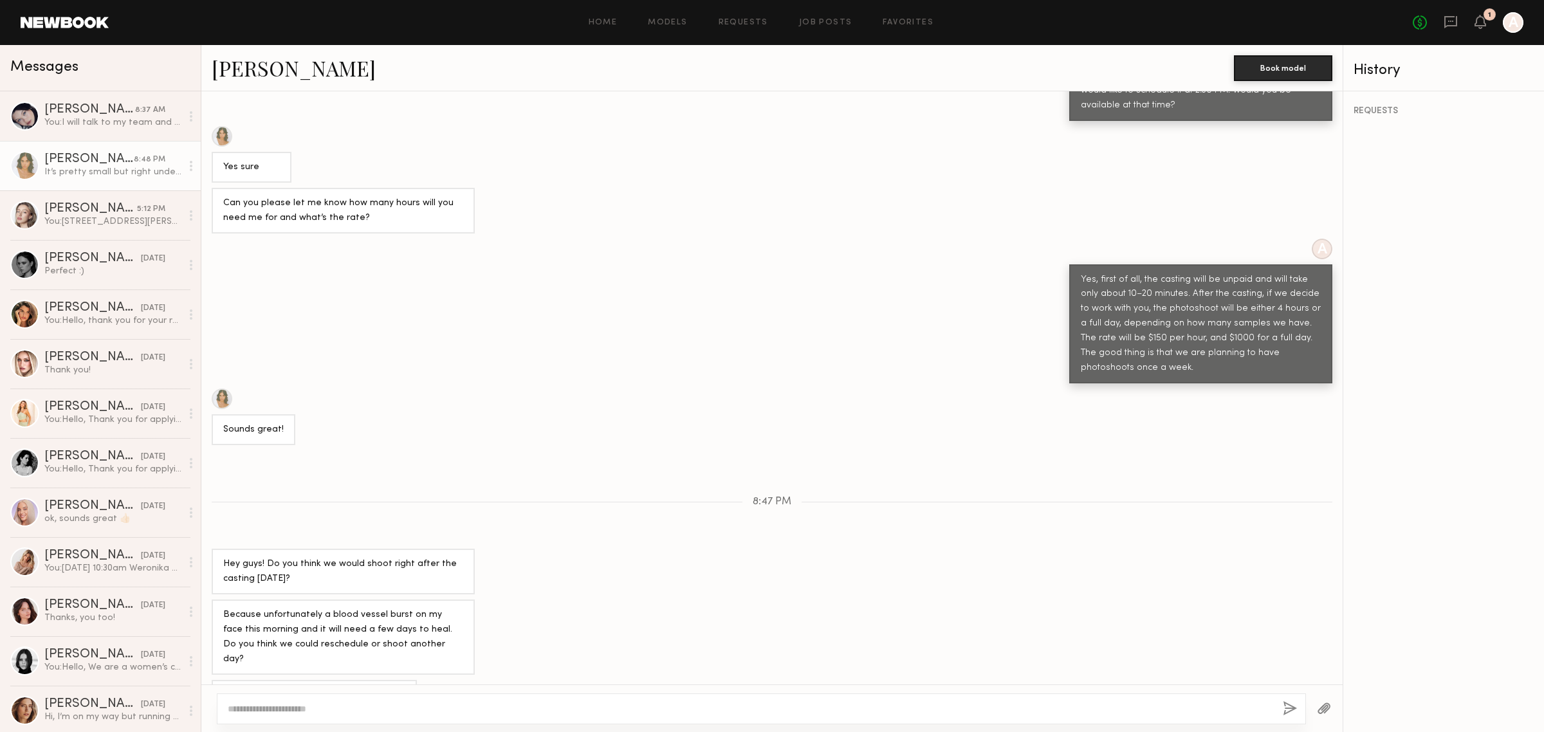
click at [683, 702] on textarea at bounding box center [750, 708] width 1045 height 13
click at [522, 709] on textarea "**********" at bounding box center [750, 708] width 1044 height 13
drag, startPoint x: 288, startPoint y: 712, endPoint x: 296, endPoint y: 709, distance: 8.1
click at [288, 712] on textarea "**********" at bounding box center [750, 708] width 1044 height 13
click at [275, 709] on textarea "**********" at bounding box center [750, 708] width 1044 height 13
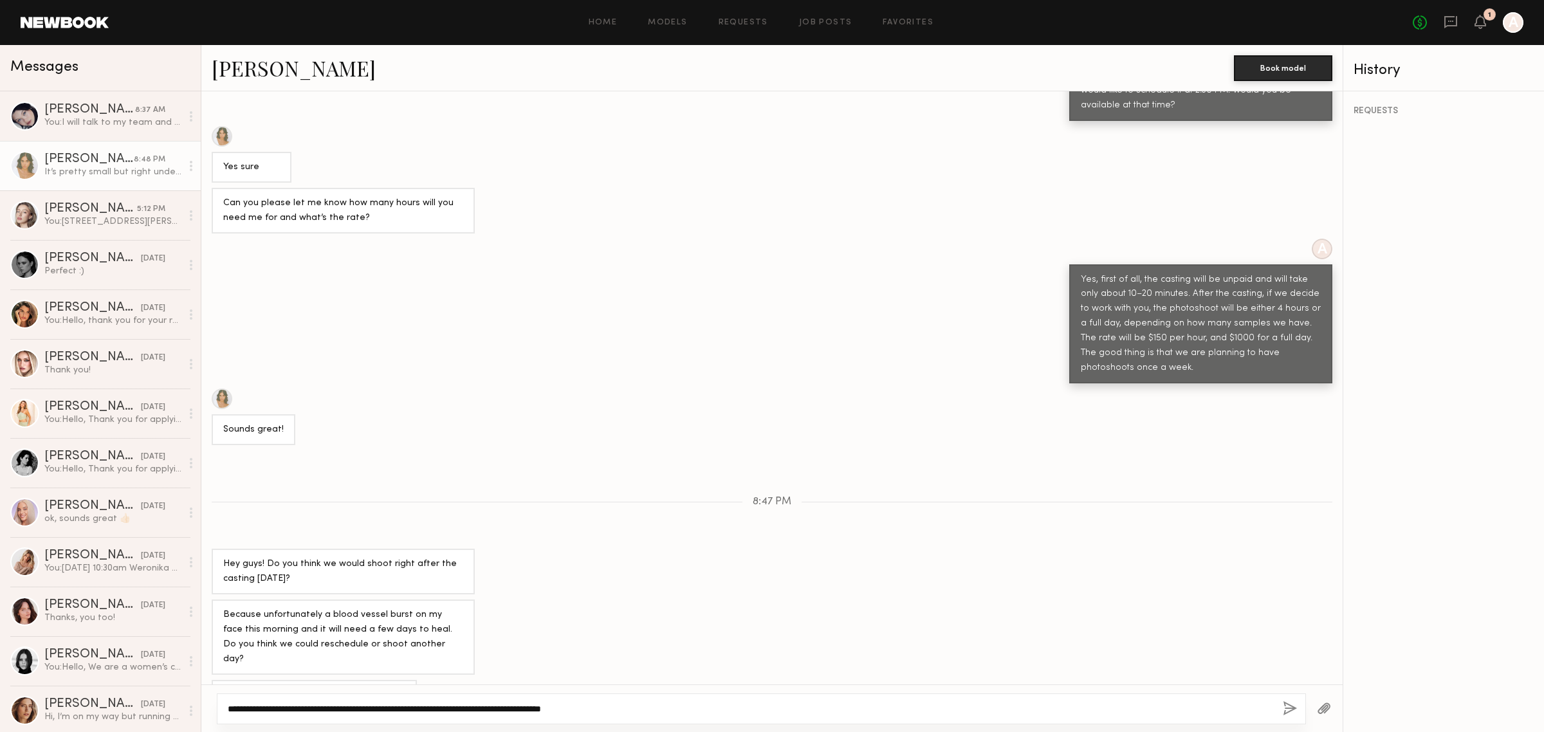
drag, startPoint x: 377, startPoint y: 711, endPoint x: 345, endPoint y: 705, distance: 32.0
click at [345, 705] on textarea "**********" at bounding box center [750, 708] width 1044 height 13
click at [333, 708] on textarea "**********" at bounding box center [750, 708] width 1044 height 13
drag, startPoint x: 510, startPoint y: 707, endPoint x: 662, endPoint y: 715, distance: 152.6
click at [662, 715] on textarea "**********" at bounding box center [750, 708] width 1044 height 13
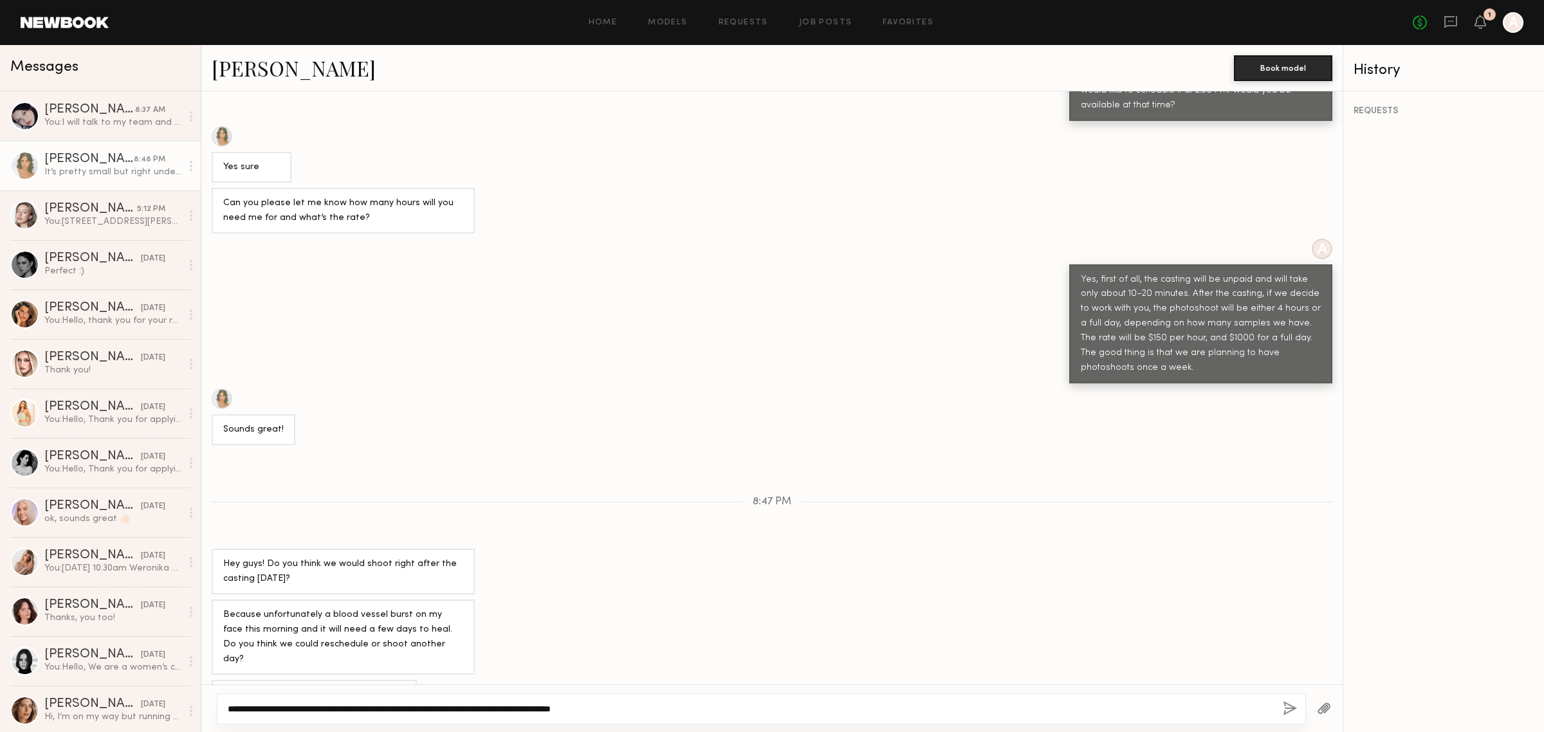
type textarea "**********"
click at [1286, 713] on button "button" at bounding box center [1289, 709] width 14 height 16
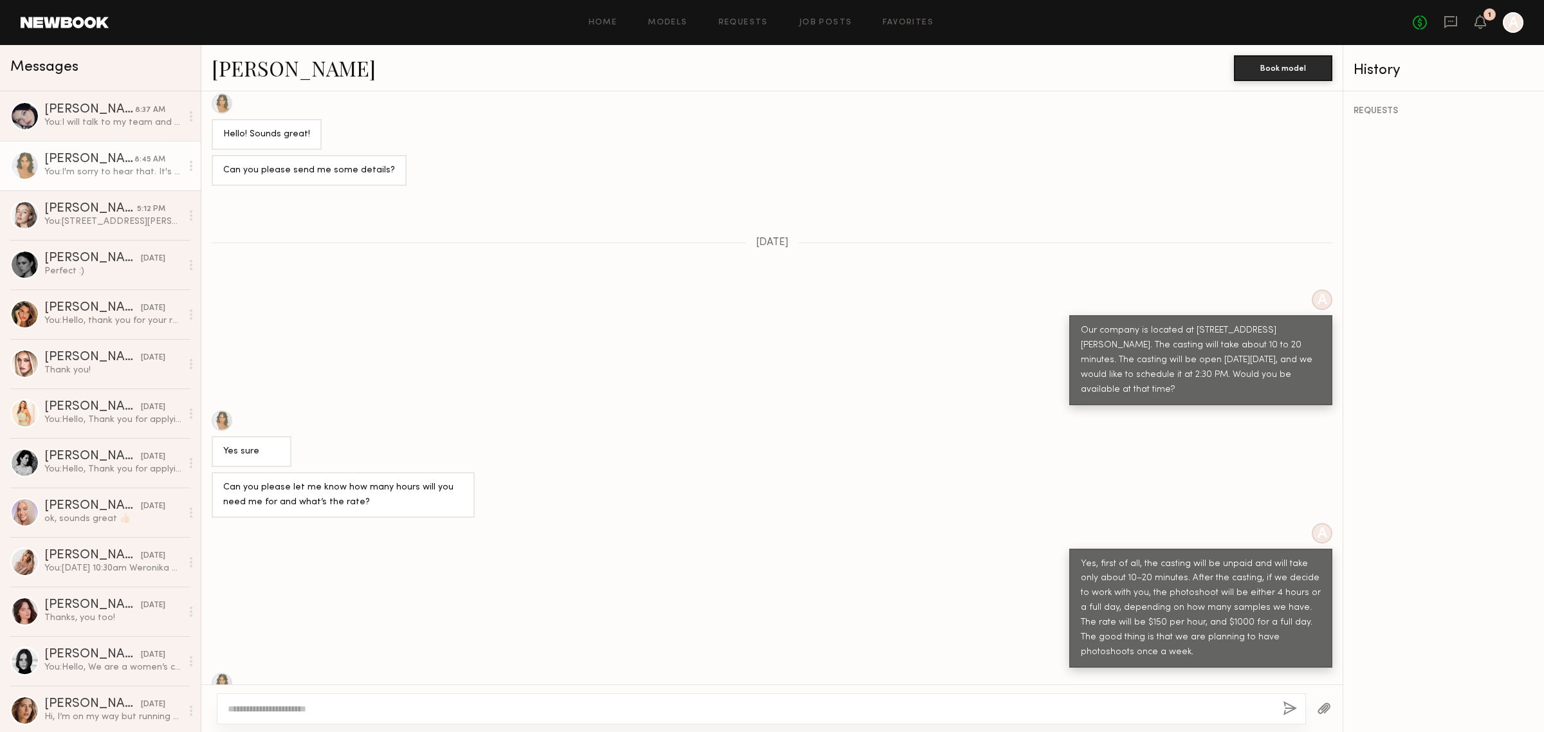
scroll to position [98, 0]
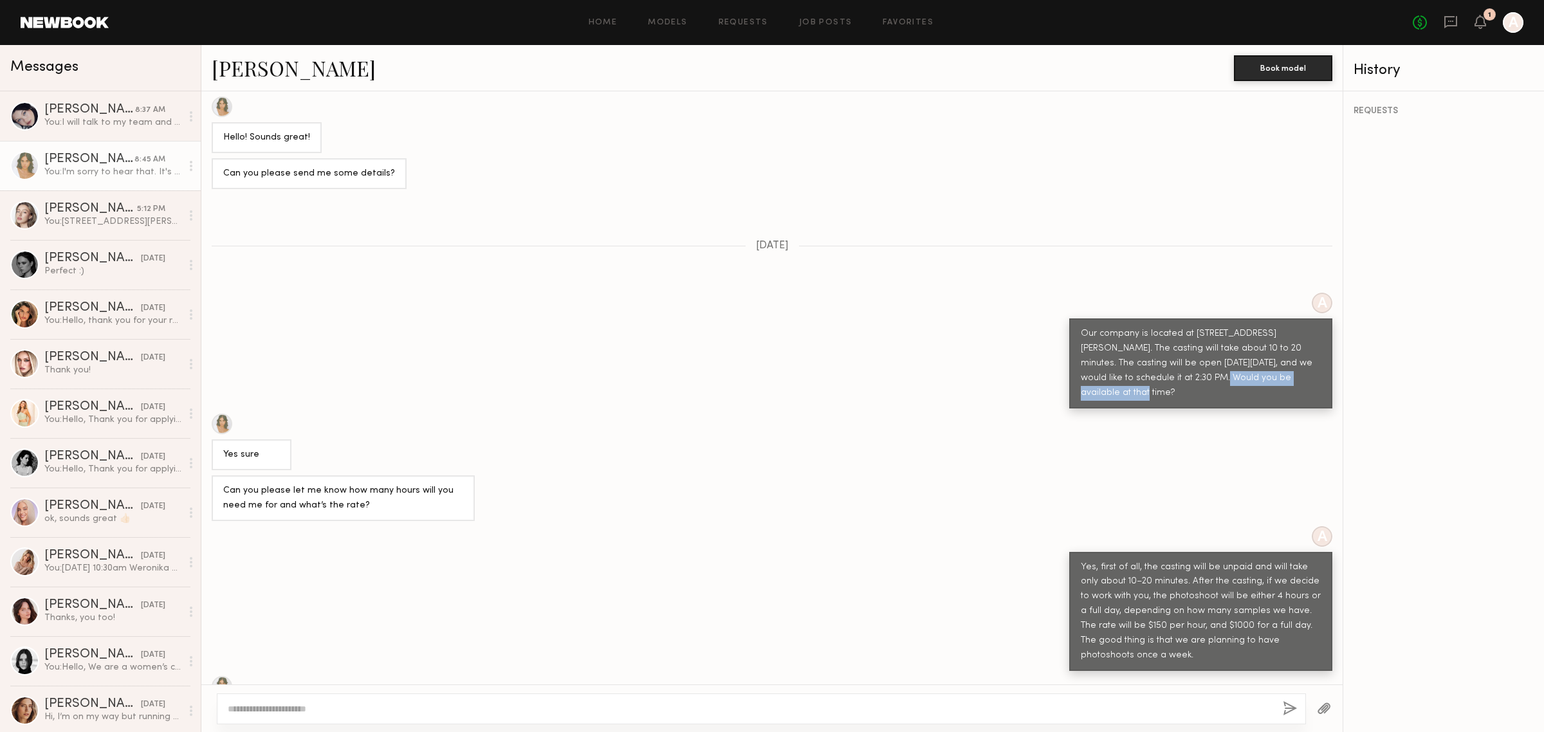
drag, startPoint x: 1121, startPoint y: 375, endPoint x: 1252, endPoint y: 378, distance: 130.6
click at [1252, 378] on div "Our company is located at 1900 E 25th St, Vernon, CA. The casting will take abo…" at bounding box center [1201, 364] width 240 height 74
drag, startPoint x: 1153, startPoint y: 361, endPoint x: 1242, endPoint y: 373, distance: 89.6
click at [1242, 373] on div "Our company is located at 1900 E 25th St, Vernon, CA. The casting will take abo…" at bounding box center [1201, 364] width 240 height 74
click at [1174, 381] on div "Our company is located at 1900 E 25th St, Vernon, CA. The casting will take abo…" at bounding box center [1201, 364] width 240 height 74
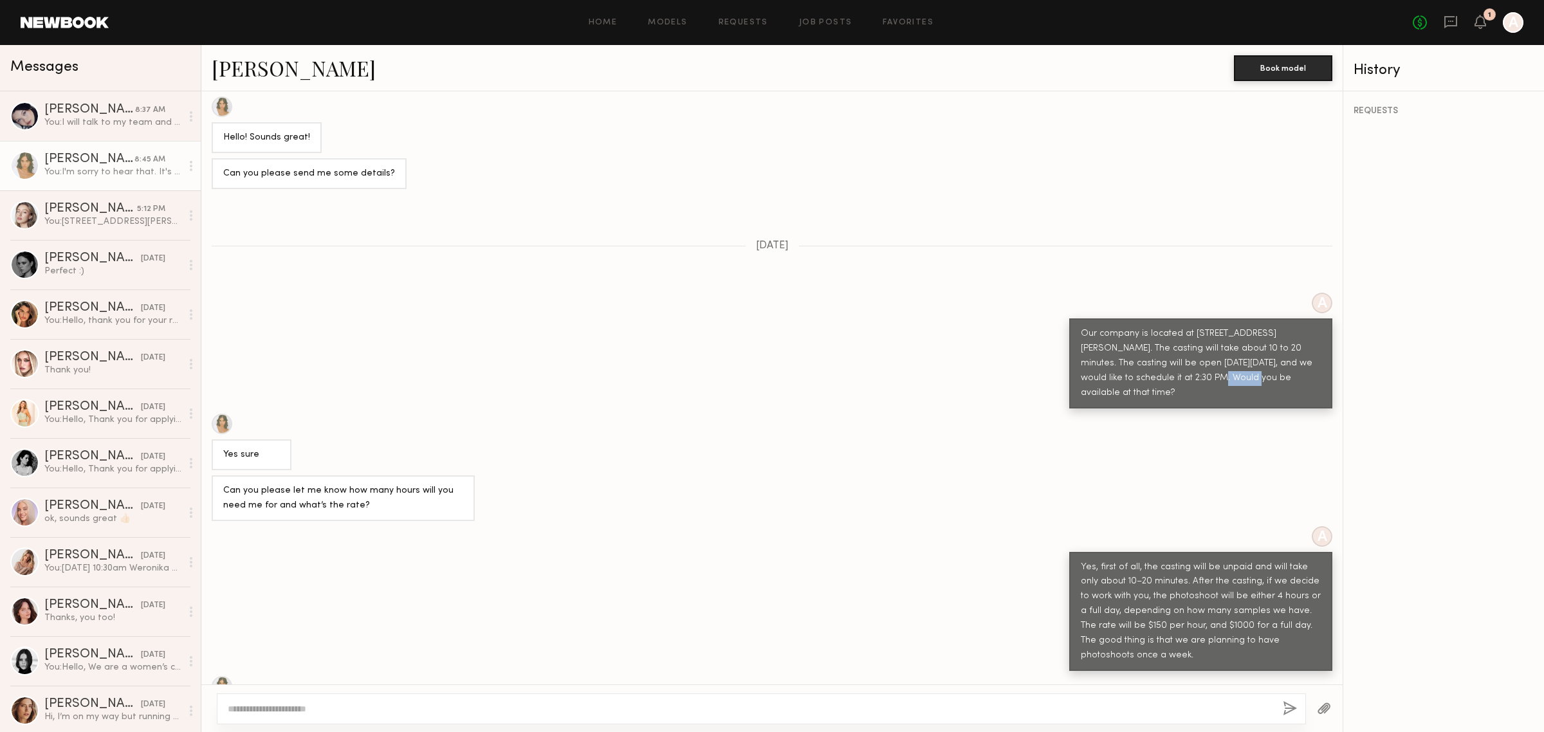
drag, startPoint x: 1119, startPoint y: 378, endPoint x: 1152, endPoint y: 378, distance: 32.8
click at [1152, 378] on div "Our company is located at 1900 E 25th St, Vernon, CA. The casting will take abo…" at bounding box center [1201, 364] width 240 height 74
click at [824, 455] on div "Yes sure" at bounding box center [771, 442] width 1141 height 57
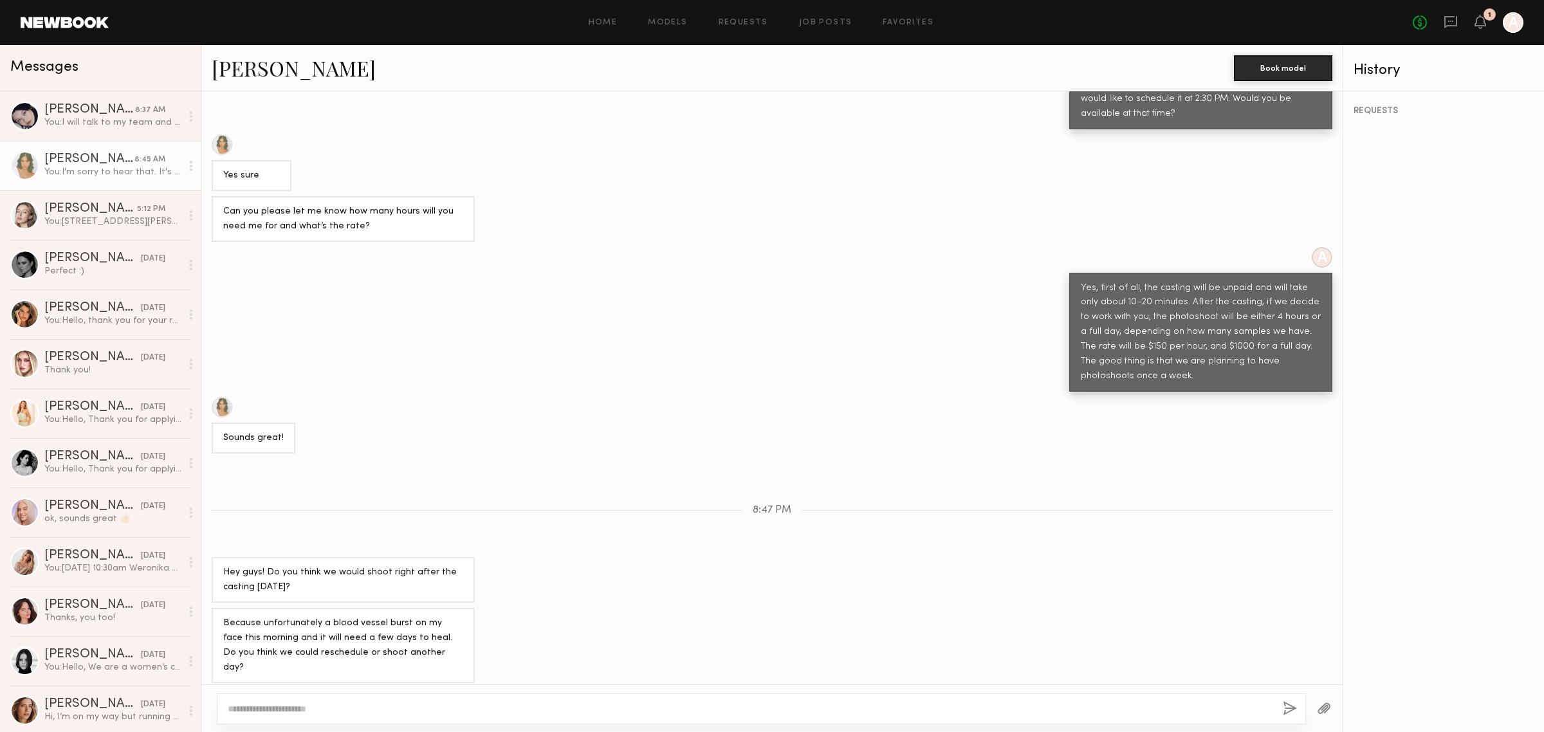
scroll to position [634, 0]
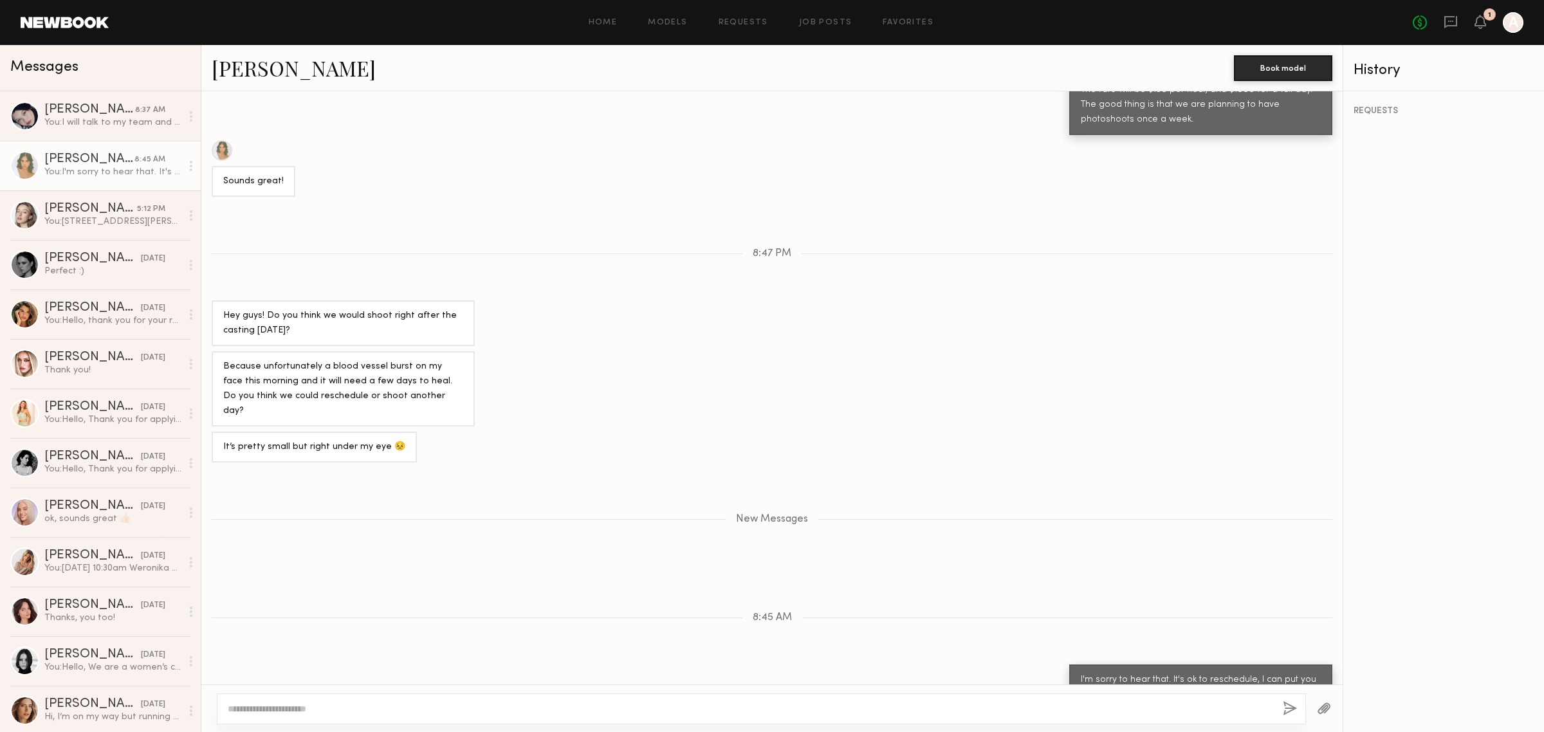
click at [1013, 351] on div "Because unfortunately a blood vessel burst on my face this morning and it will …" at bounding box center [771, 388] width 1141 height 75
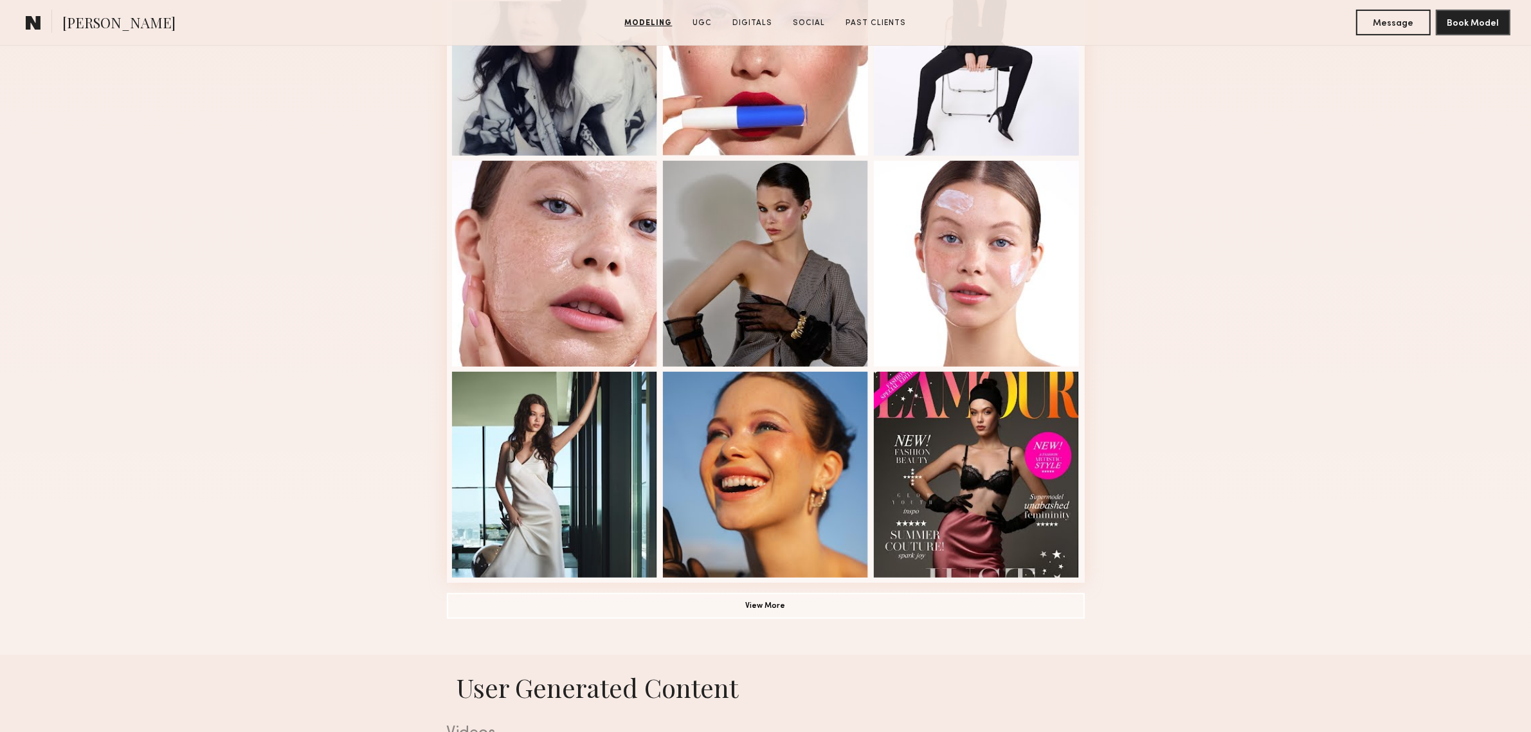
scroll to position [643, 0]
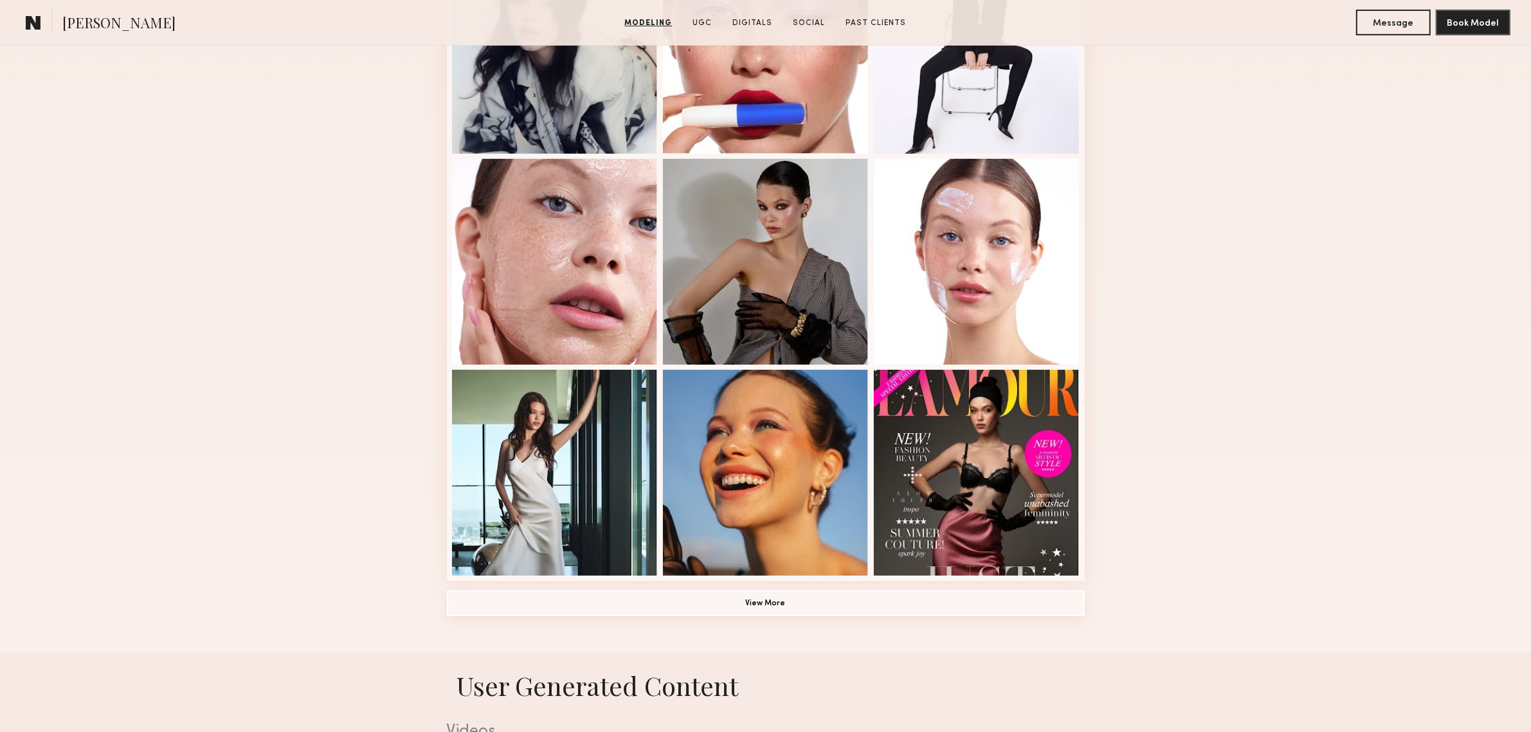
click at [783, 610] on button "View More" at bounding box center [766, 603] width 638 height 26
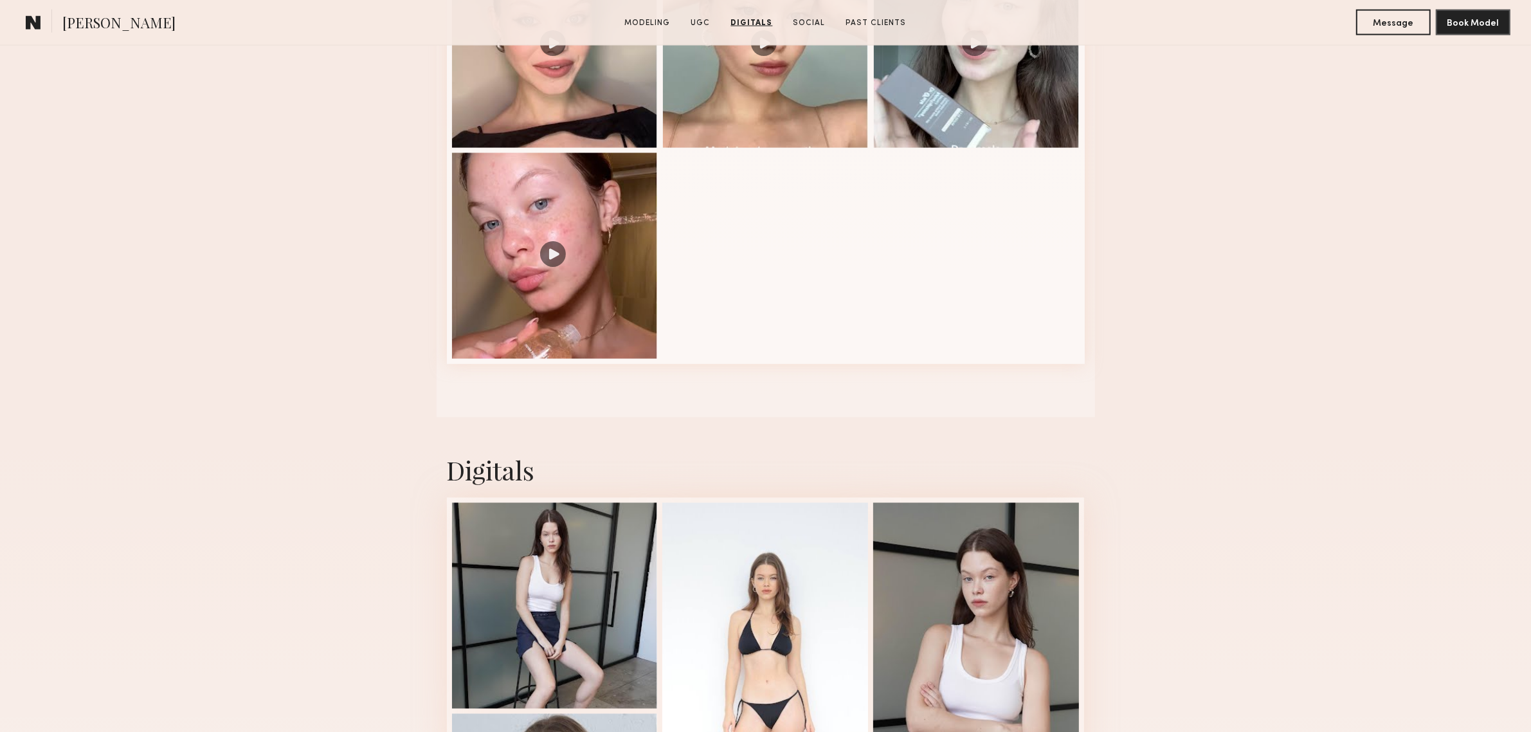
scroll to position [2679, 0]
